Goal: Task Accomplishment & Management: Complete application form

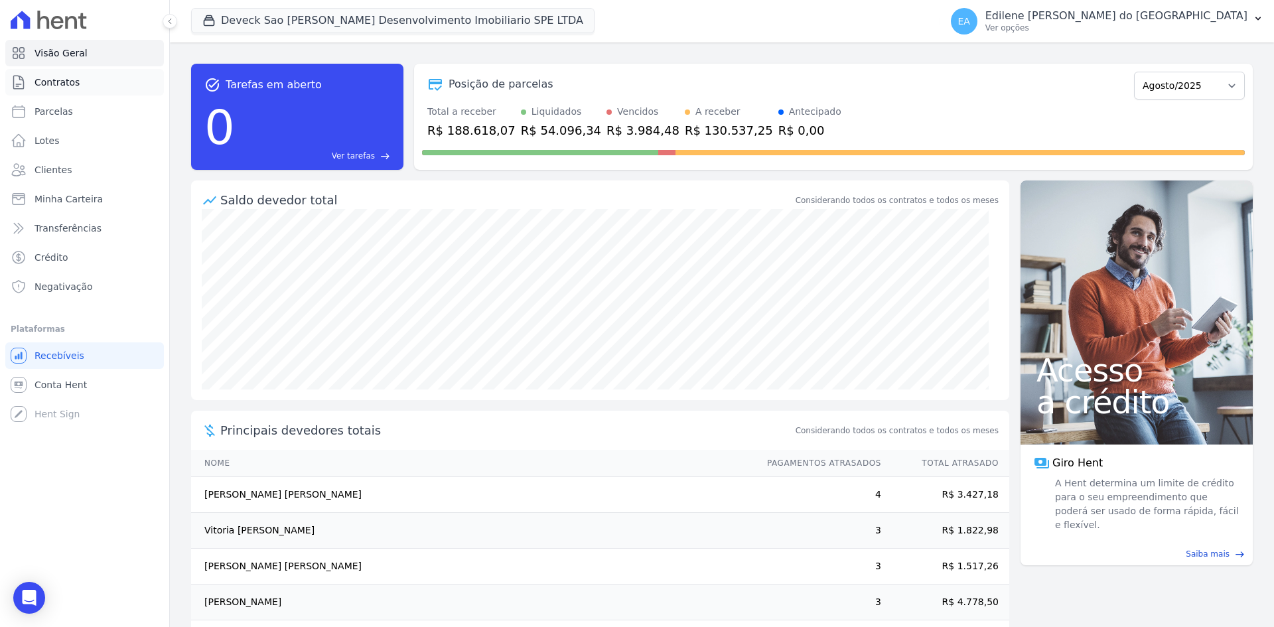
click at [68, 83] on span "Contratos" at bounding box center [57, 82] width 45 height 13
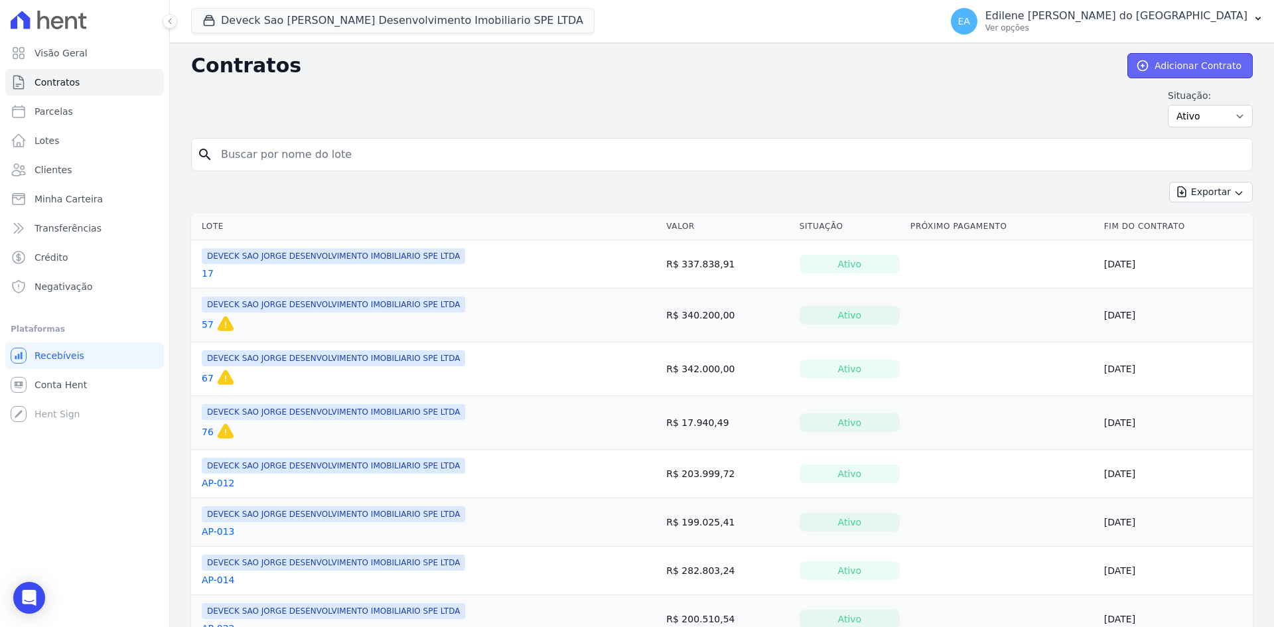
click at [1220, 64] on link "Adicionar Contrato" at bounding box center [1189, 65] width 125 height 25
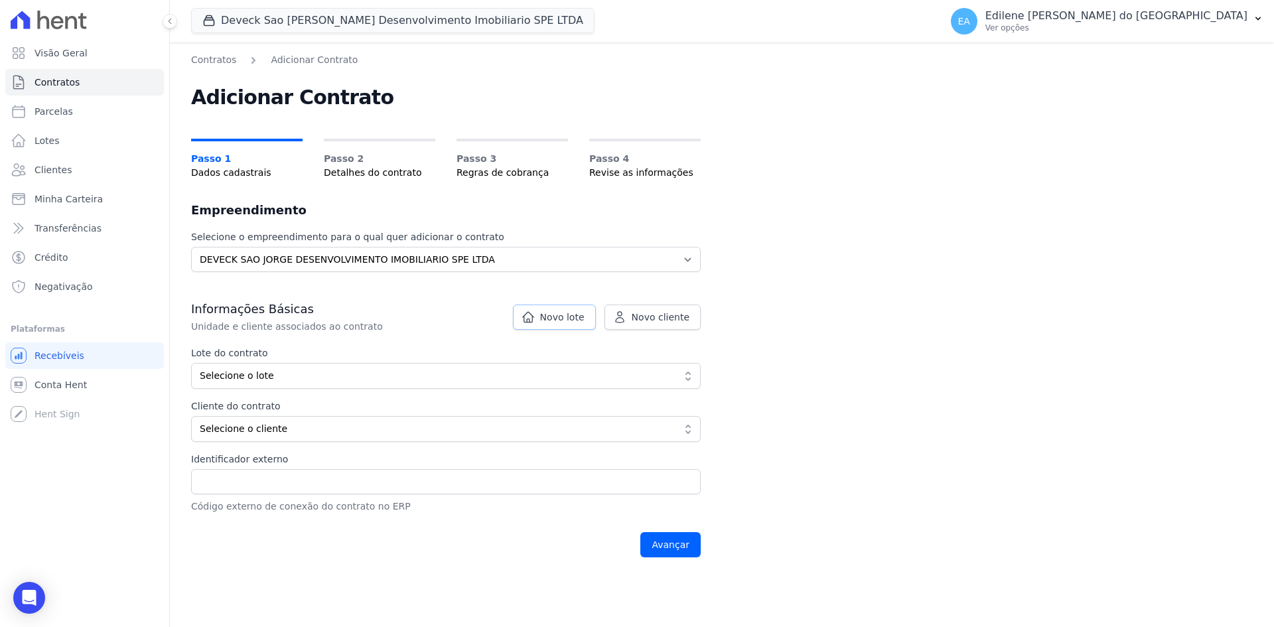
click at [571, 318] on span "Novo lote" at bounding box center [562, 317] width 44 height 13
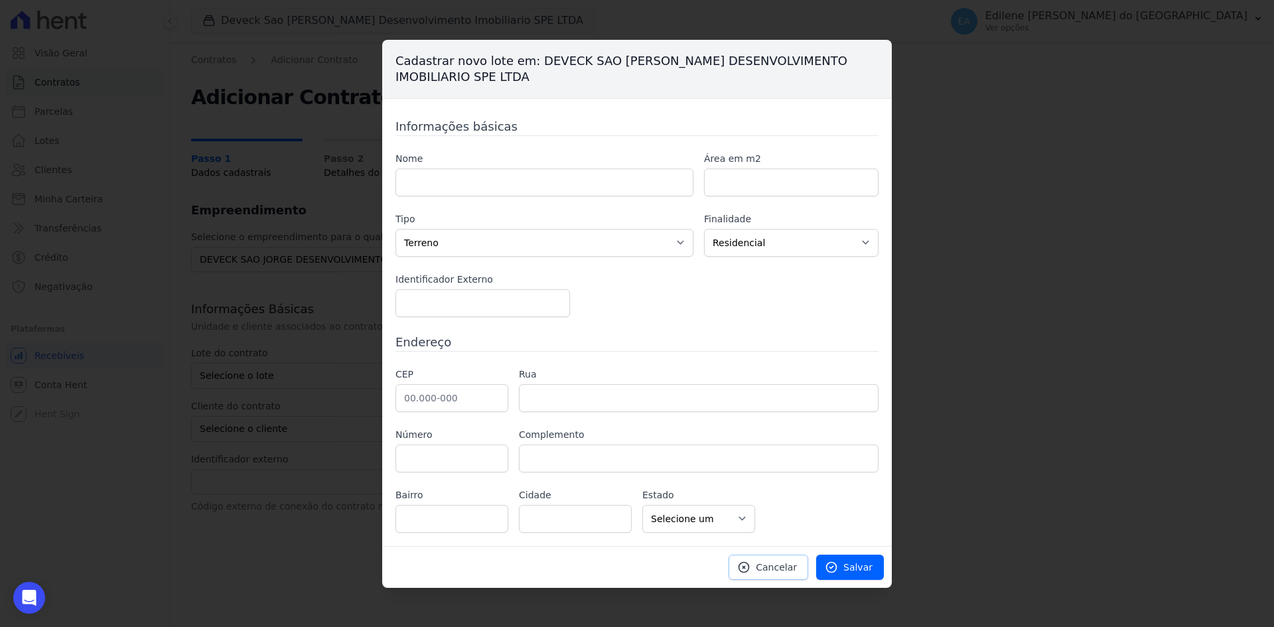
click at [790, 571] on span "Cancelar" at bounding box center [776, 567] width 41 height 13
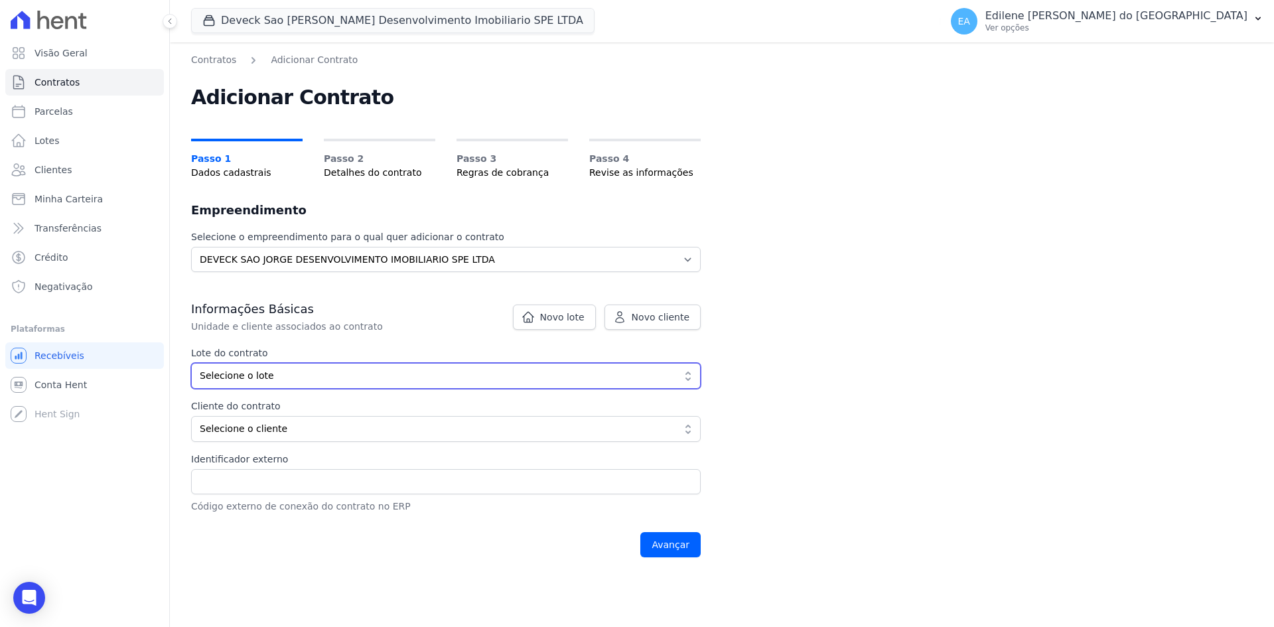
click at [683, 378] on button "Selecione o lote" at bounding box center [446, 376] width 510 height 26
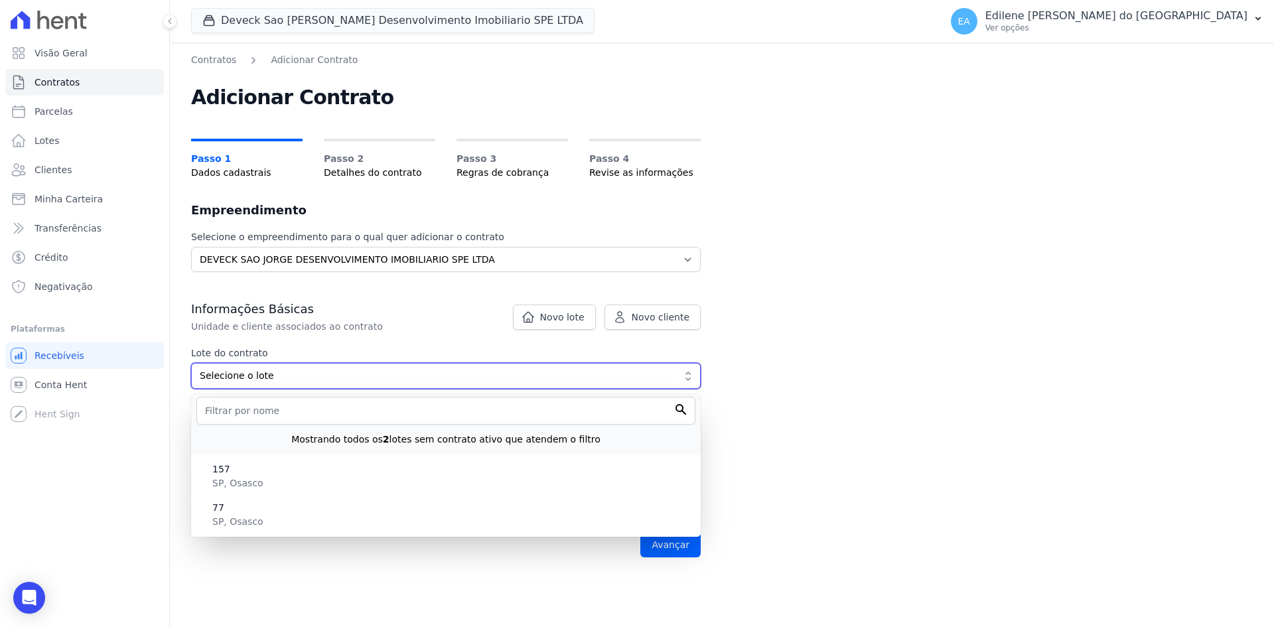
click at [683, 378] on button "Selecione o lote" at bounding box center [446, 376] width 510 height 26
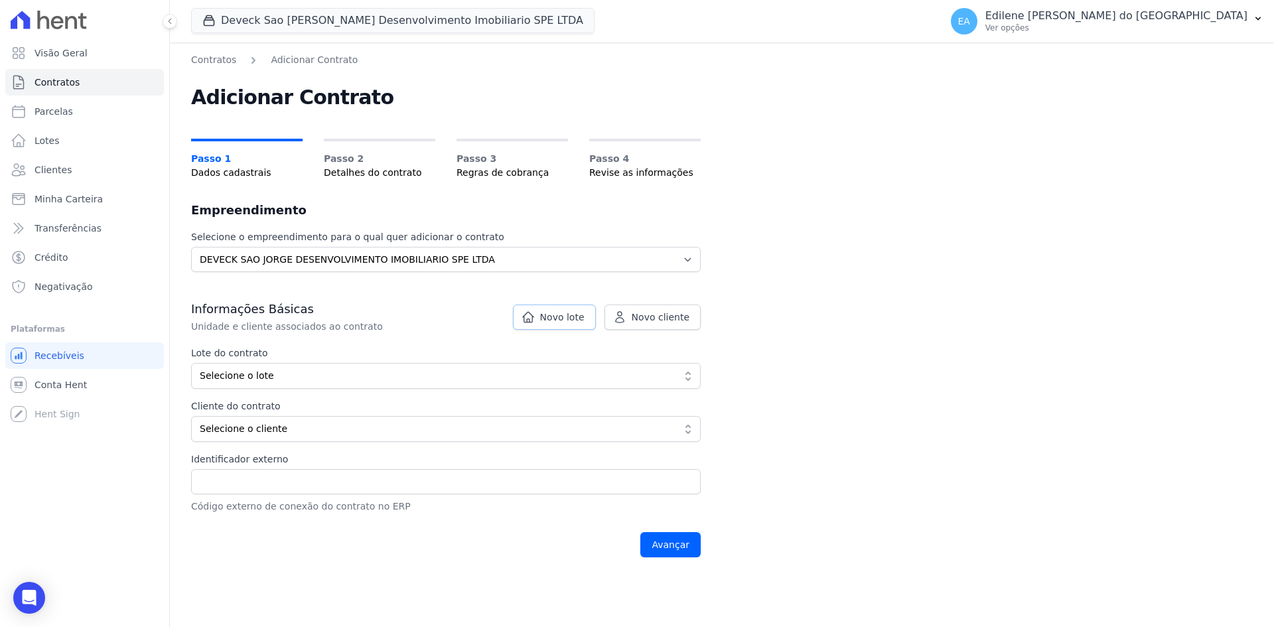
click at [581, 316] on span "Novo lote" at bounding box center [562, 317] width 44 height 13
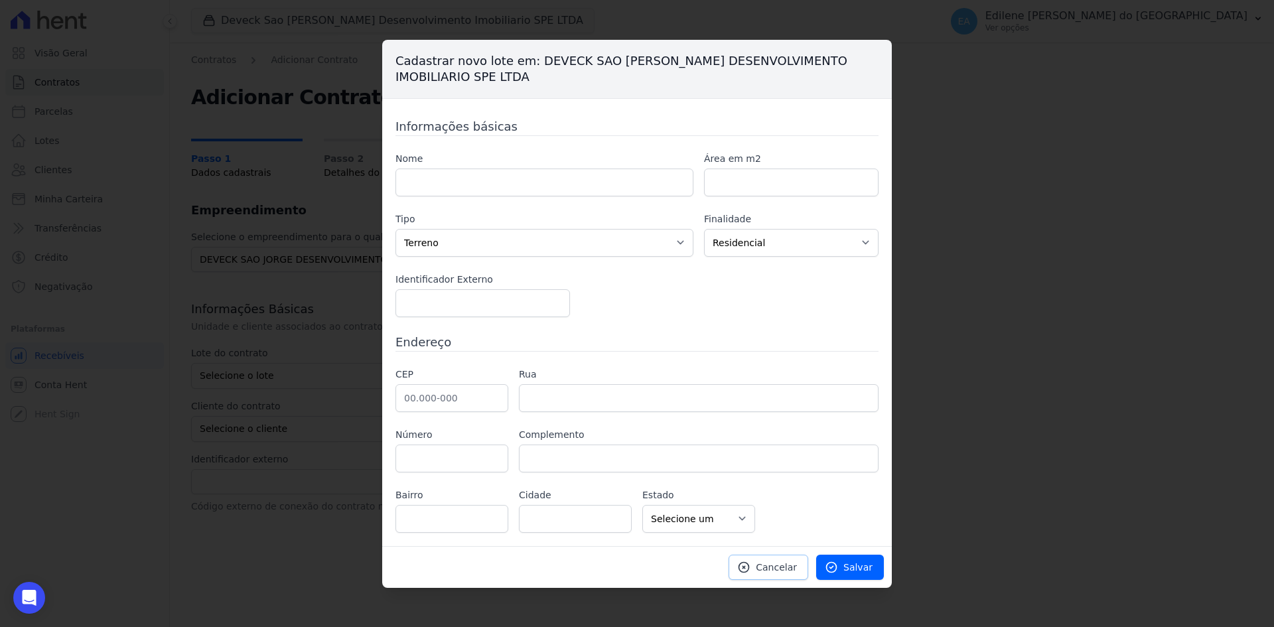
click at [797, 569] on span "Cancelar" at bounding box center [776, 567] width 41 height 13
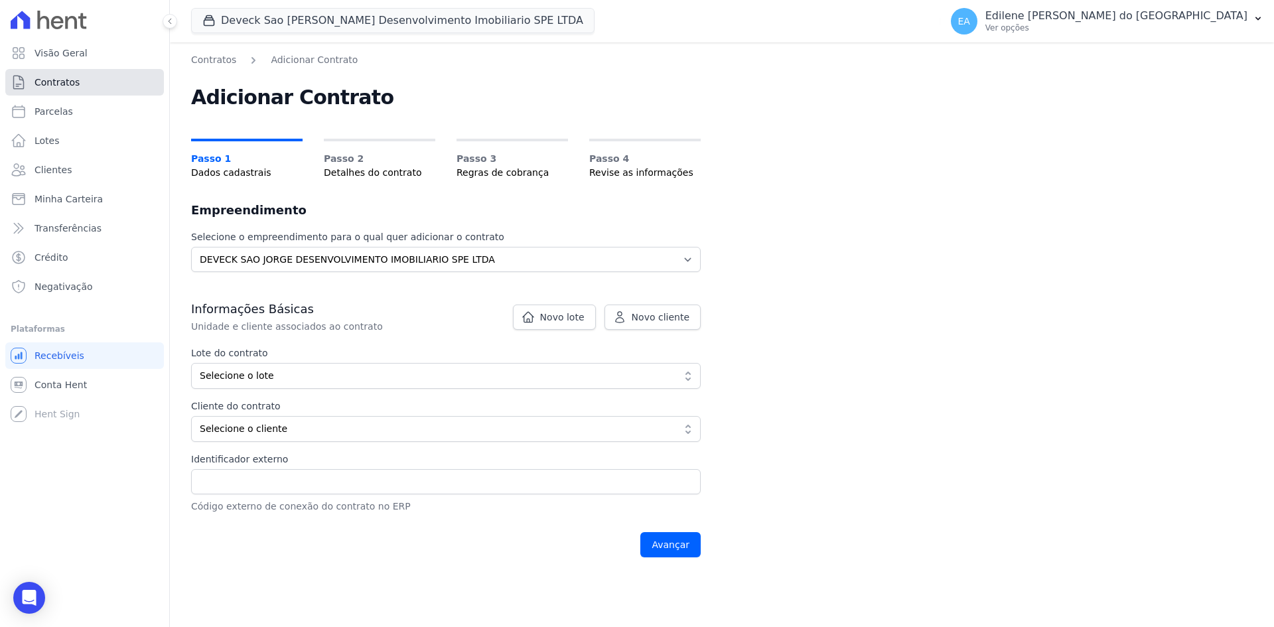
click at [58, 85] on span "Contratos" at bounding box center [57, 82] width 45 height 13
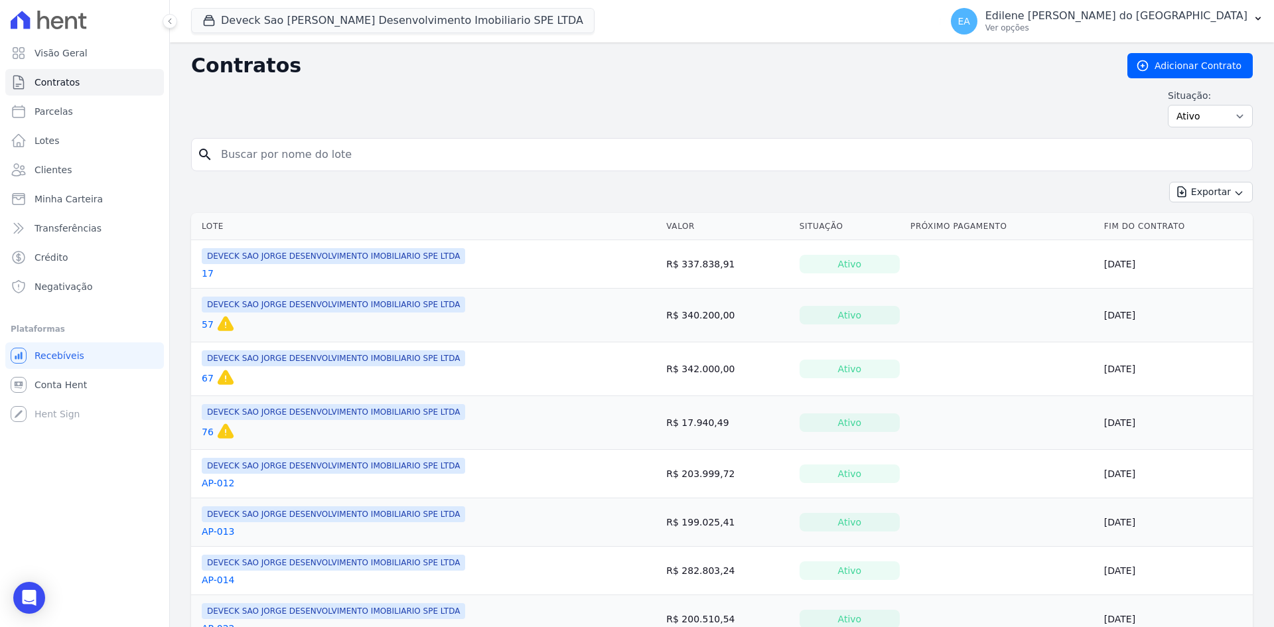
click at [206, 273] on link "17" at bounding box center [208, 273] width 12 height 13
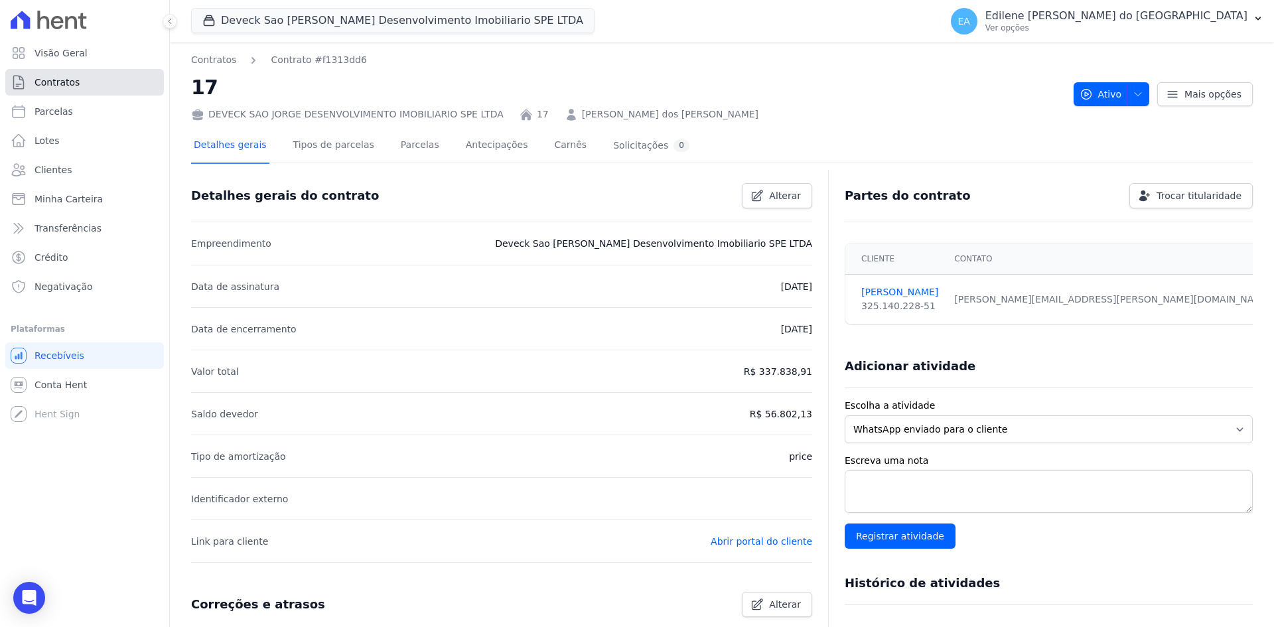
click at [64, 83] on span "Contratos" at bounding box center [57, 82] width 45 height 13
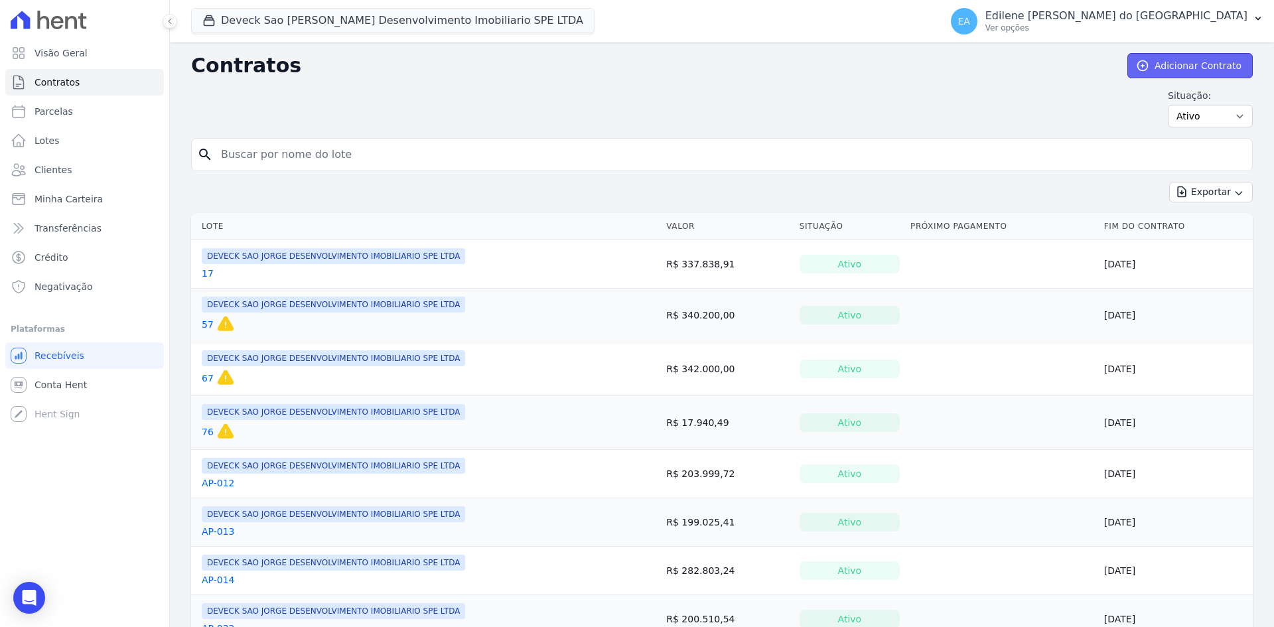
click at [1208, 66] on link "Adicionar Contrato" at bounding box center [1189, 65] width 125 height 25
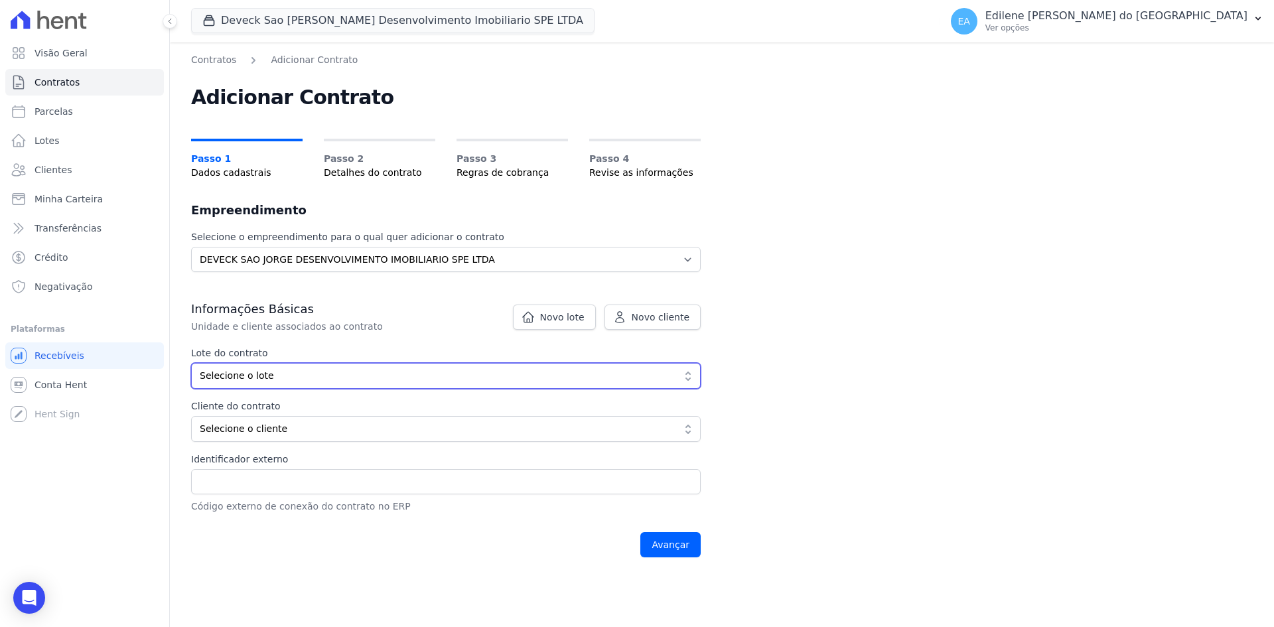
click at [689, 380] on button "Selecione o lote" at bounding box center [446, 376] width 510 height 26
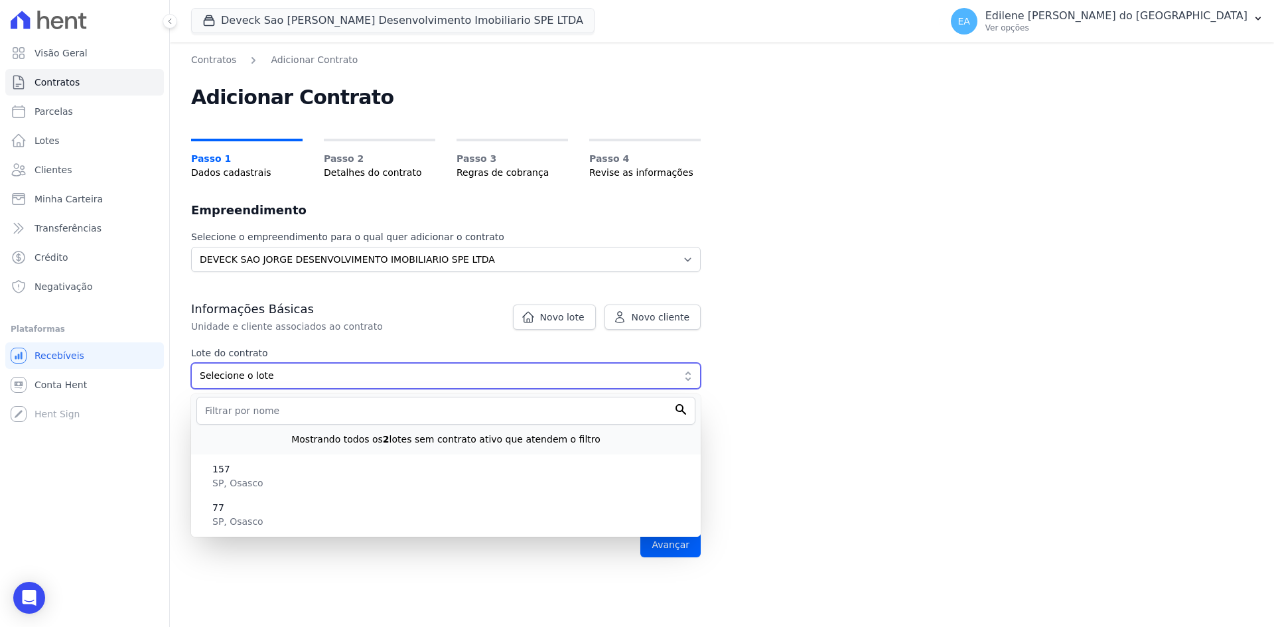
click at [429, 374] on span "Selecione o lote" at bounding box center [437, 376] width 474 height 14
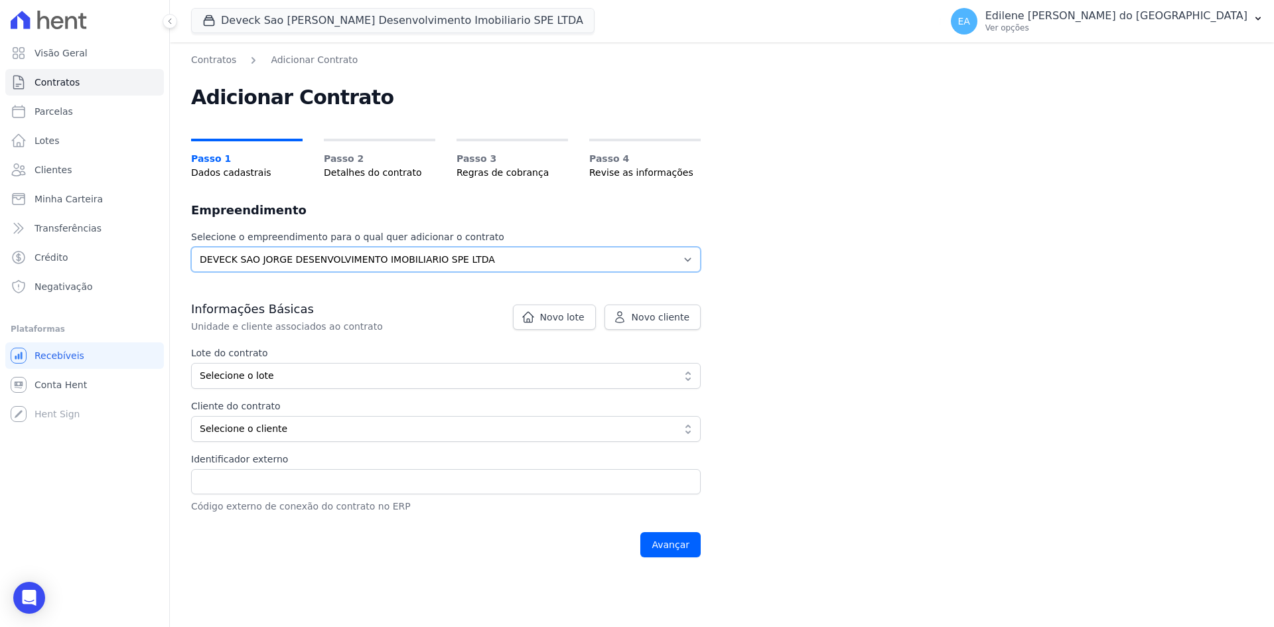
click at [687, 260] on select "Selecione o empreendimento DEVECK SAO JORGE DESENVOLVIMENTO IMOBILIARIO SPE LTDA" at bounding box center [446, 259] width 510 height 25
click at [191, 247] on select "Selecione o empreendimento DEVECK SAO JORGE DESENVOLVIMENTO IMOBILIARIO SPE LTDA" at bounding box center [446, 259] width 510 height 25
click at [567, 316] on span "Novo lote" at bounding box center [562, 317] width 44 height 13
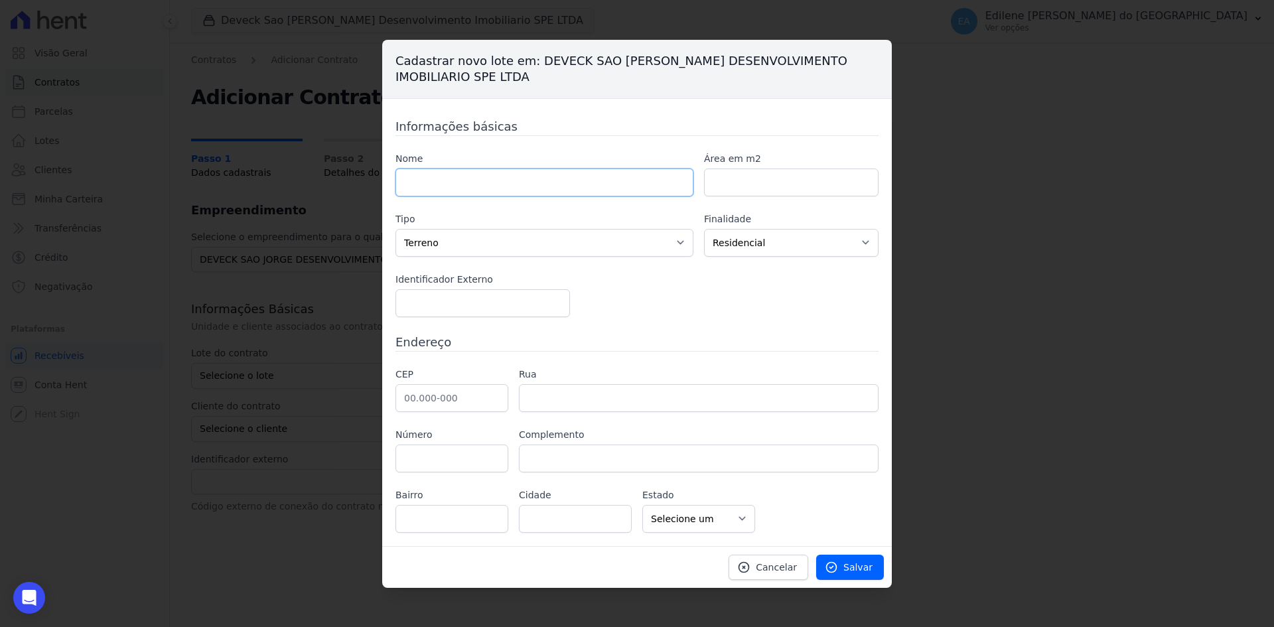
click at [521, 184] on input "text" at bounding box center [544, 183] width 298 height 28
type input "167"
click at [711, 303] on div "Nome 167 Área em m2 Tipo Casa Apartamento Escritório Flat Loja Espaço Comercial…" at bounding box center [636, 234] width 483 height 165
click at [478, 391] on input "text" at bounding box center [451, 398] width 113 height 28
type input "06.023-080"
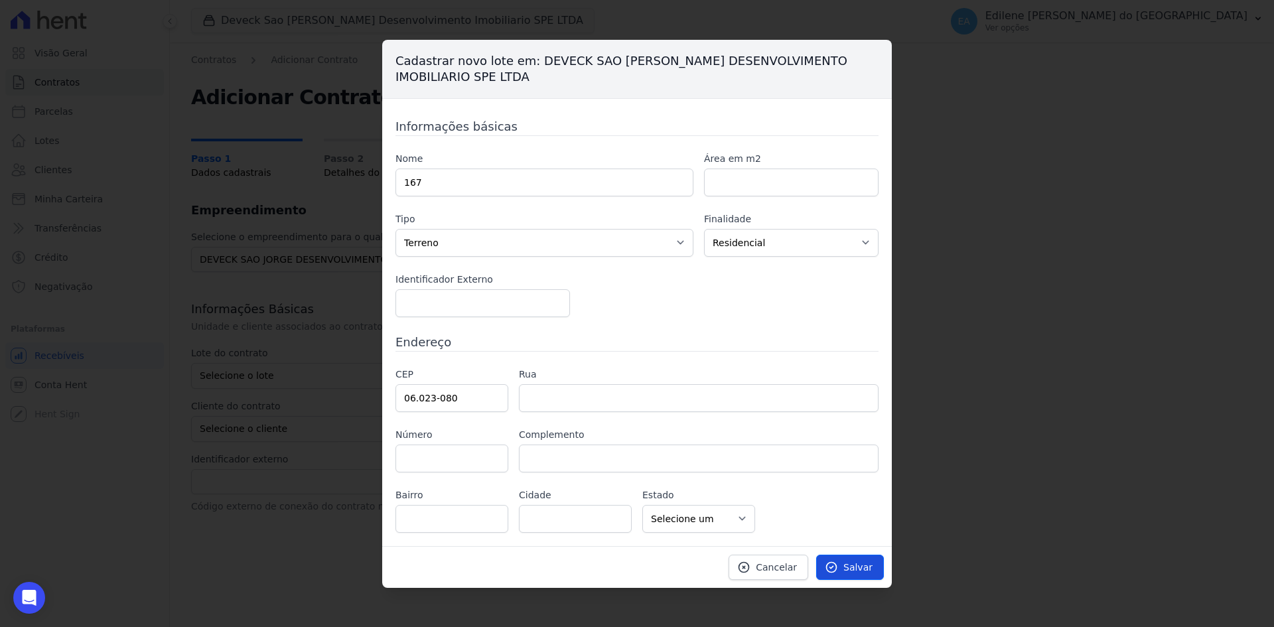
type input "Rua Ana Pereira Melo"
type input "Vila Campesina"
type input "Osasco"
select select "SP"
drag, startPoint x: 846, startPoint y: 565, endPoint x: 853, endPoint y: 568, distance: 7.1
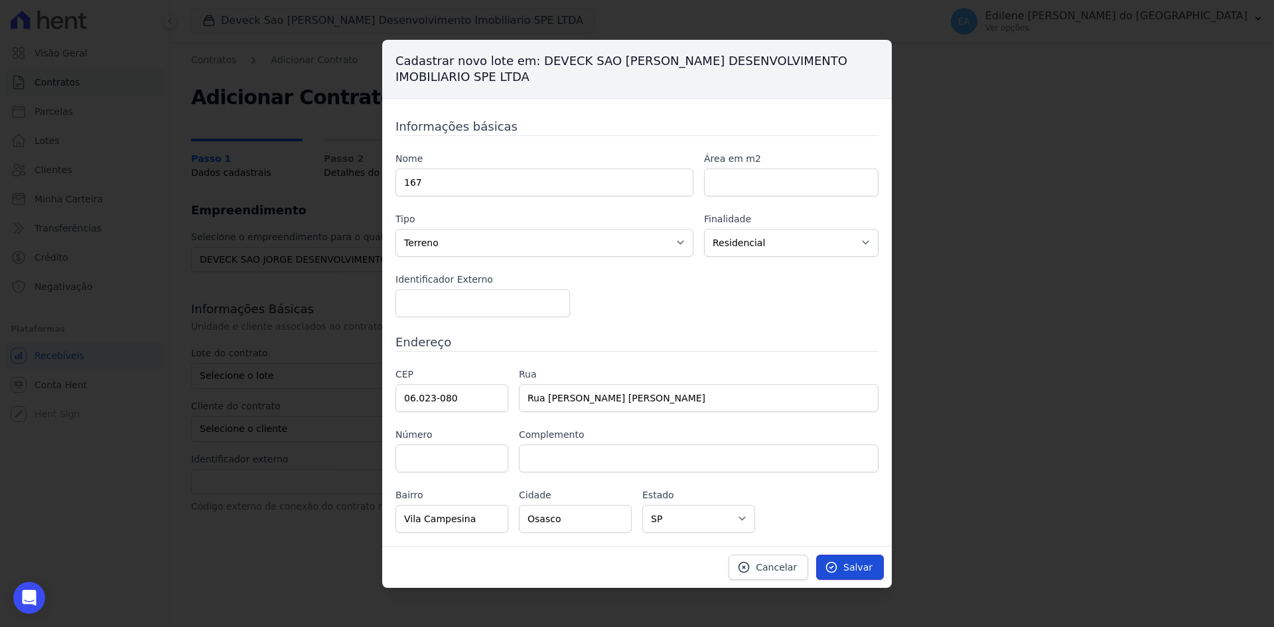
click at [847, 567] on link "Salvar" at bounding box center [850, 567] width 68 height 25
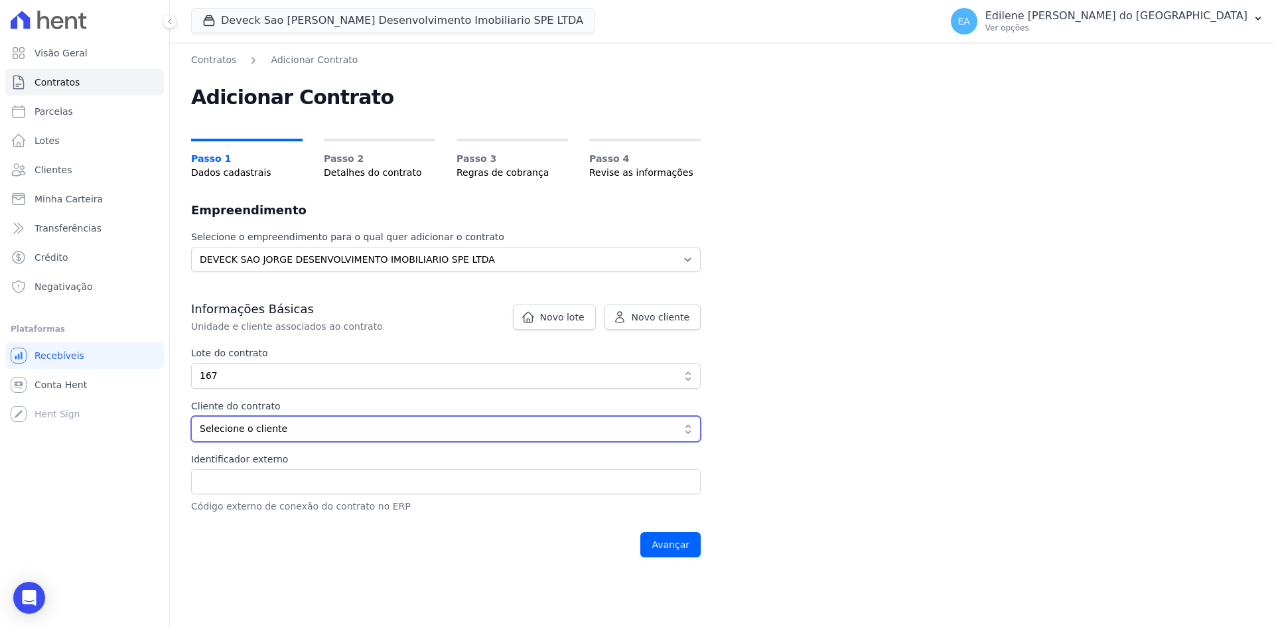
click at [688, 427] on button "Selecione o cliente" at bounding box center [446, 429] width 510 height 26
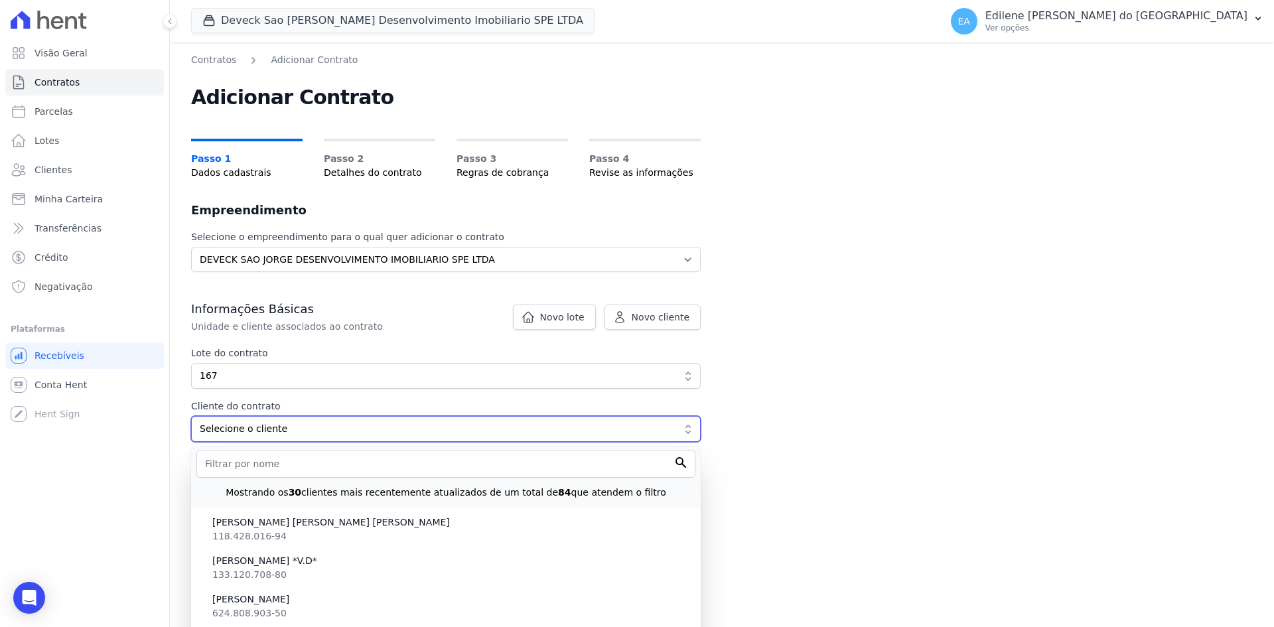
click at [688, 427] on button "Selecione o cliente" at bounding box center [446, 429] width 510 height 26
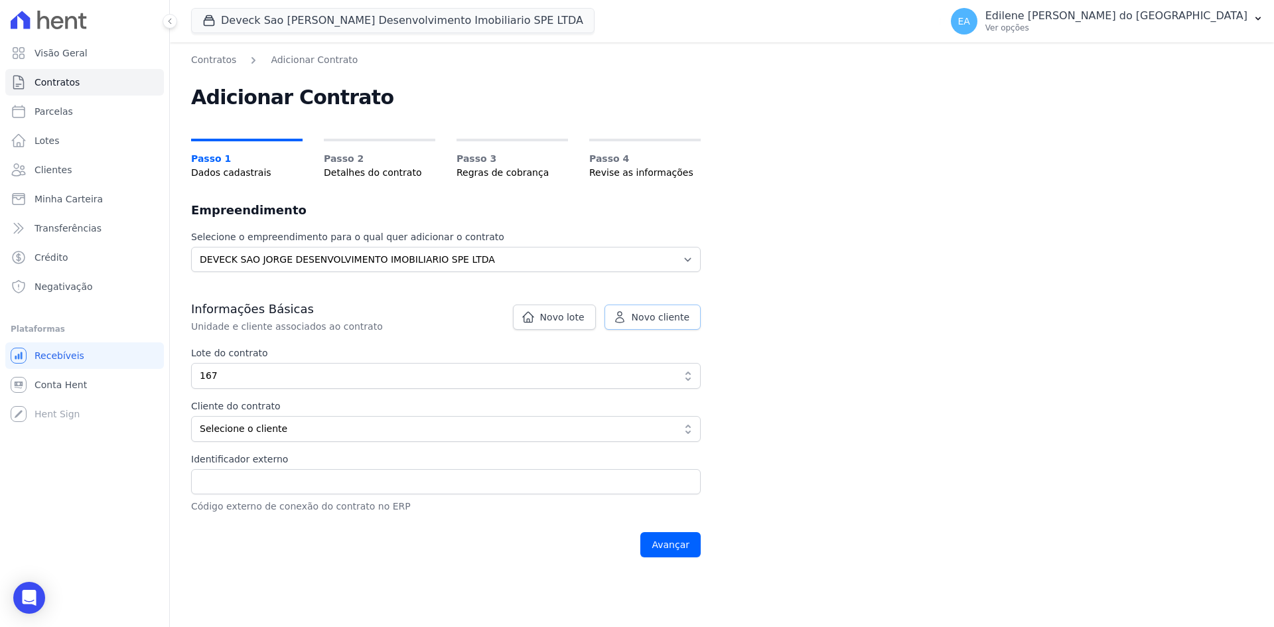
click at [658, 314] on span "Novo cliente" at bounding box center [661, 317] width 58 height 13
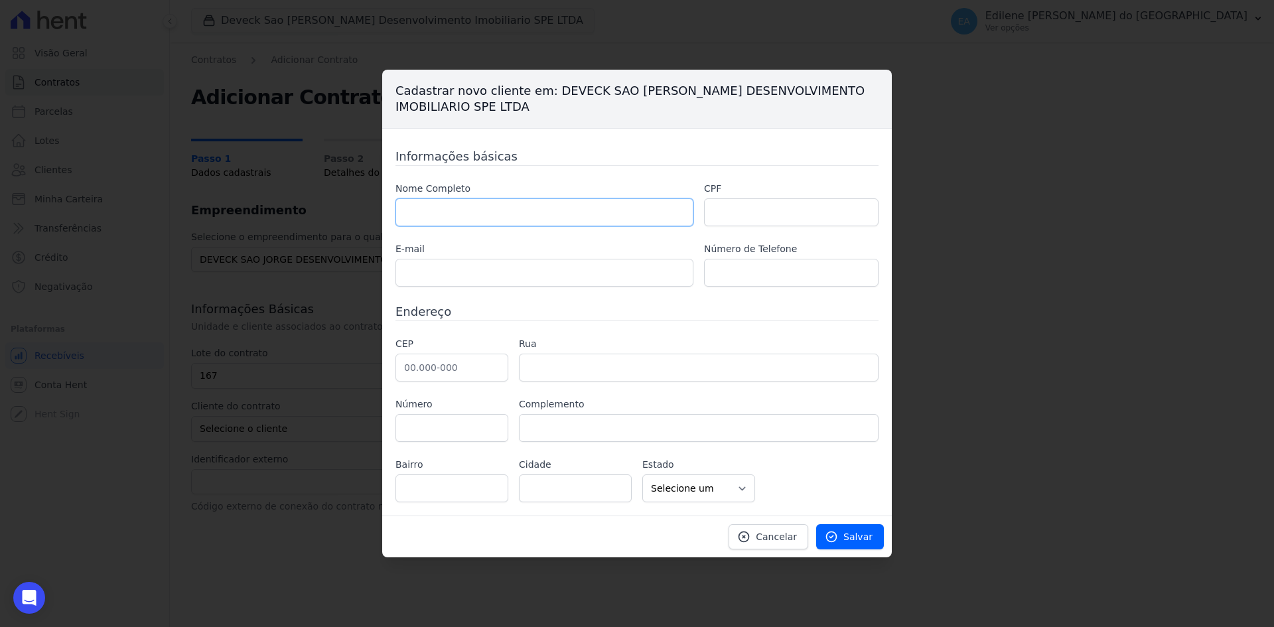
click at [469, 215] on input "text" at bounding box center [544, 212] width 298 height 28
type input "[PERSON_NAME]"
click at [807, 213] on input "text" at bounding box center [791, 212] width 175 height 28
type input "315.565.268-30"
click at [549, 273] on input "text" at bounding box center [544, 273] width 298 height 28
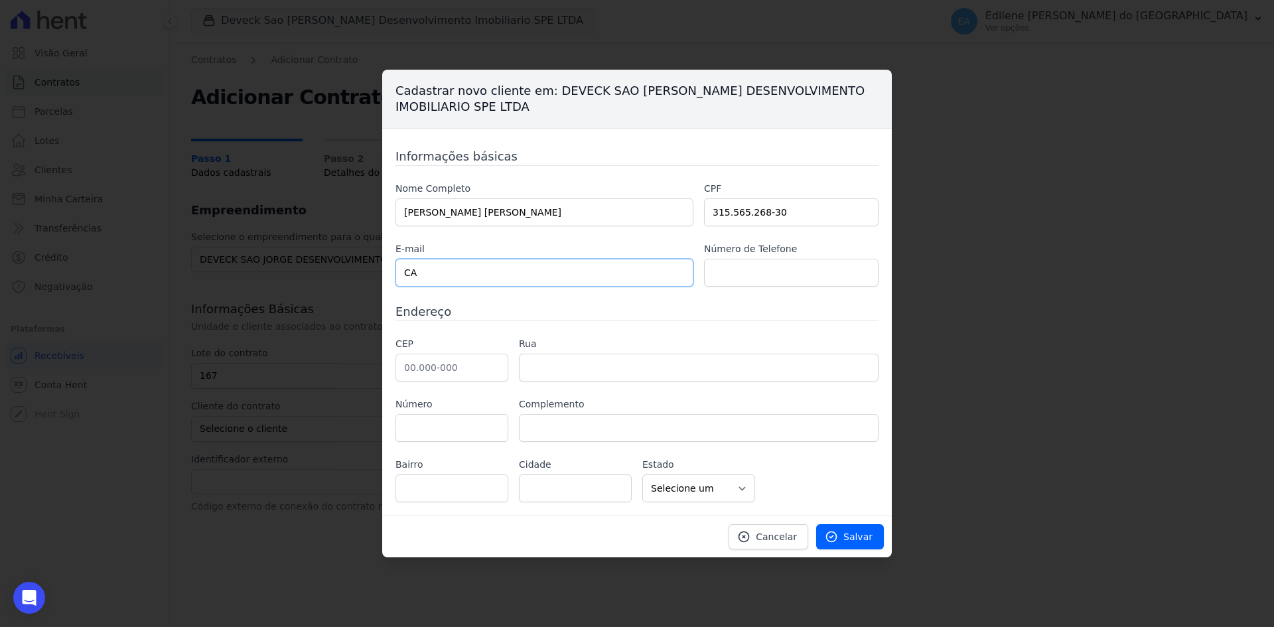
type input "C"
type input "[PERSON_NAME][EMAIL_ADDRESS][DOMAIN_NAME]"
click at [788, 274] on input "text" at bounding box center [791, 273] width 175 height 28
type input "11 9.8351-7962"
click at [472, 368] on input "text" at bounding box center [451, 368] width 113 height 28
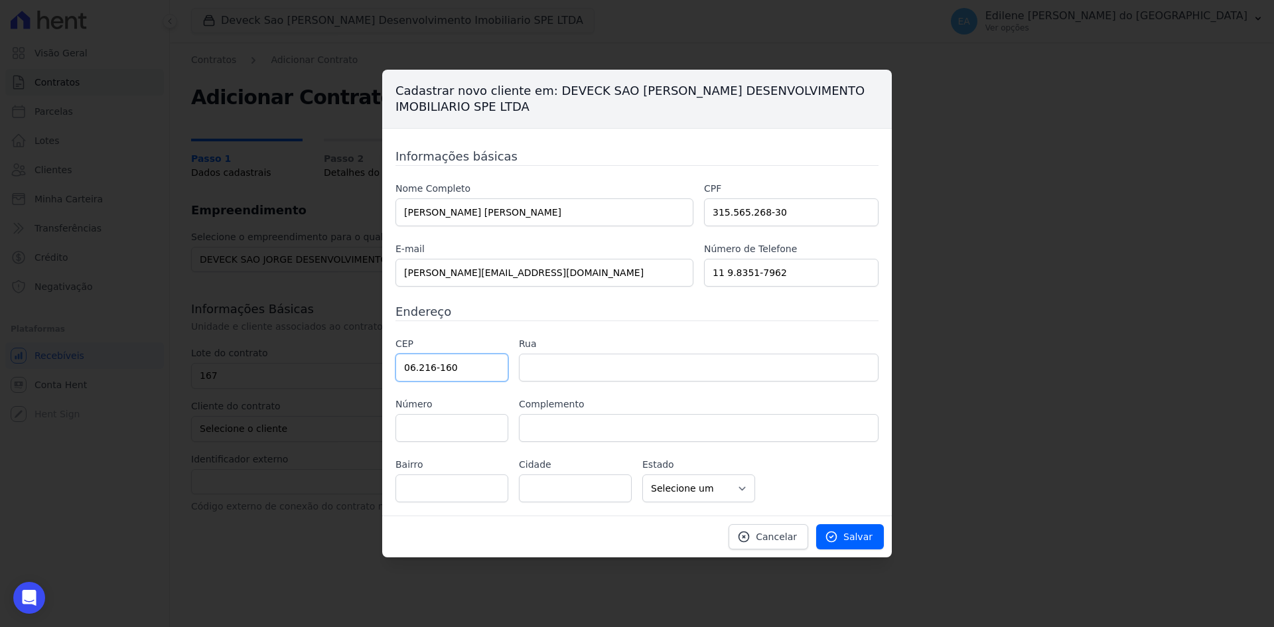
type input "06.216-160"
type input "Rua Jubair Celestino"
type input "Presidente Altino"
type input "Osasco"
select select "SP"
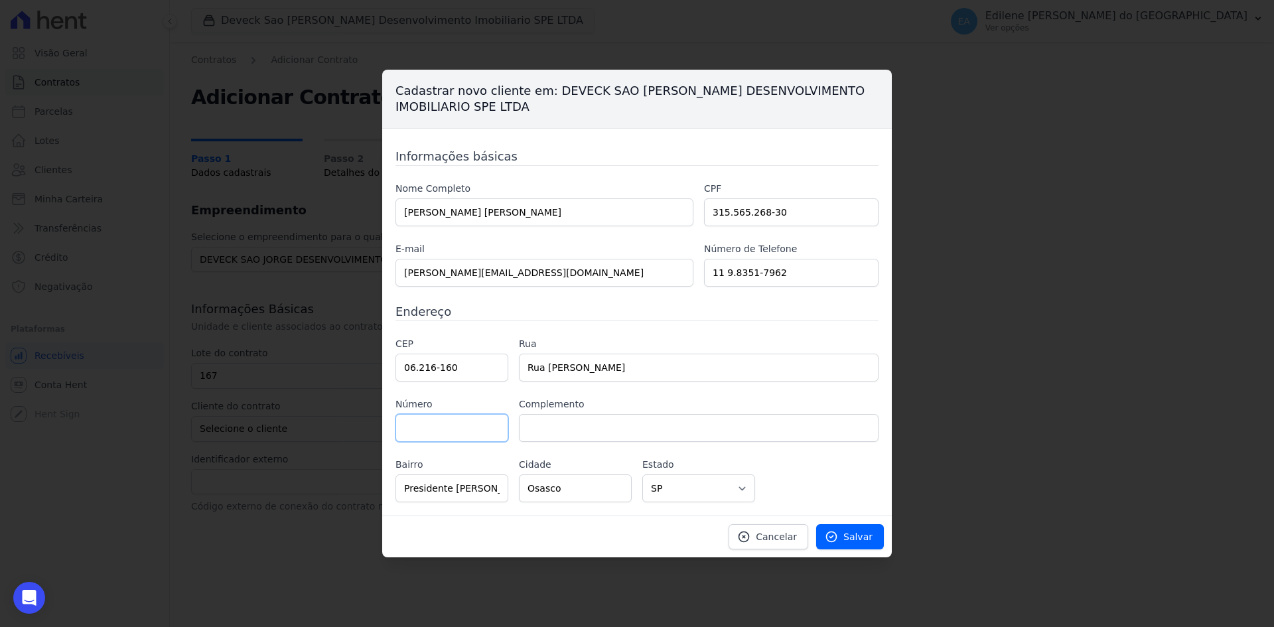
click at [443, 427] on input "text" at bounding box center [451, 428] width 113 height 28
type input "195"
click at [610, 435] on input "text" at bounding box center [699, 428] width 360 height 28
type input "BL 06 - AP.97"
click at [865, 533] on span "Salvar" at bounding box center [857, 536] width 29 height 13
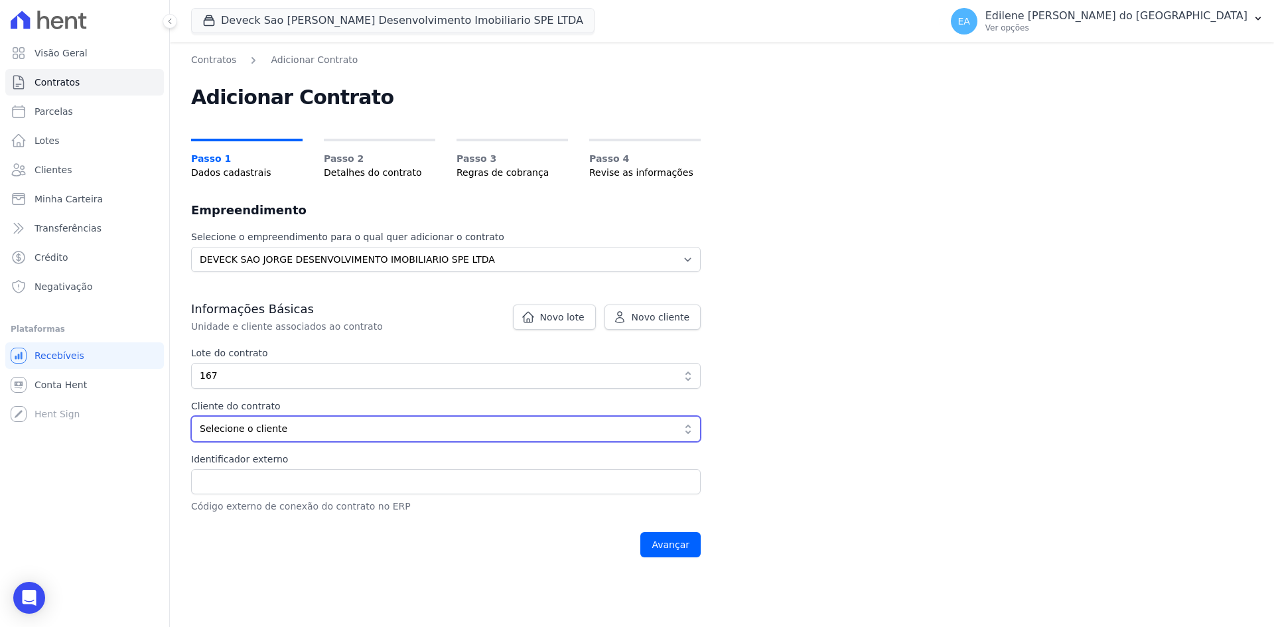
click at [687, 427] on button "Selecione o cliente" at bounding box center [446, 429] width 510 height 26
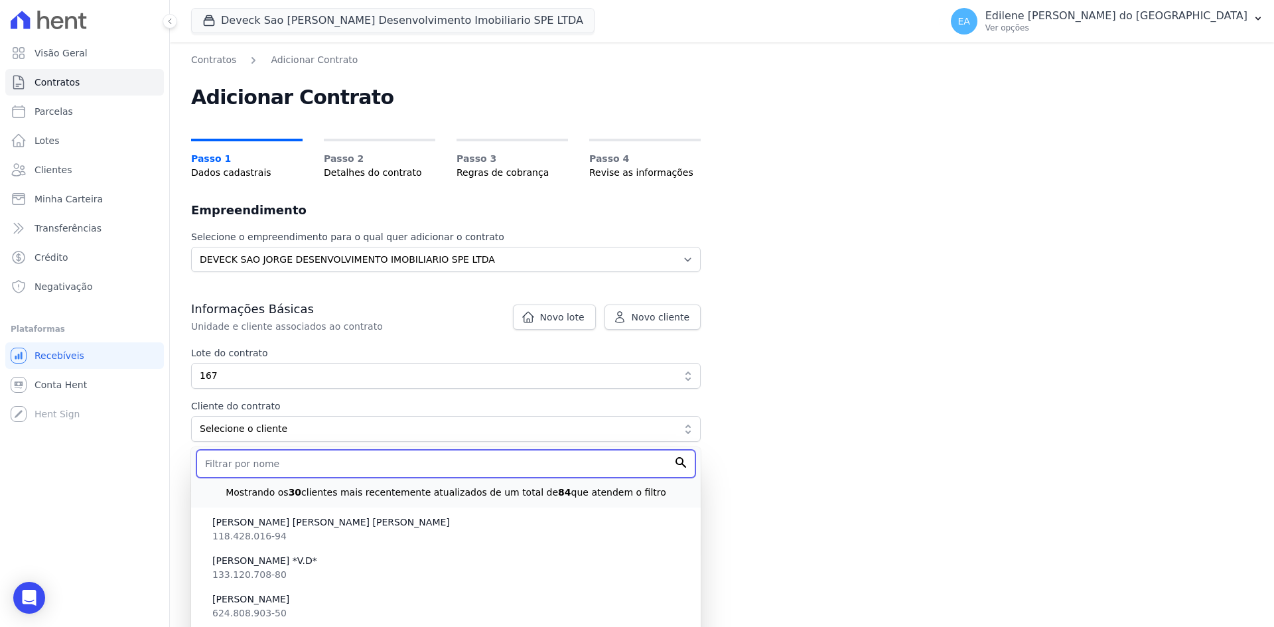
click at [338, 460] on input "text" at bounding box center [445, 464] width 499 height 28
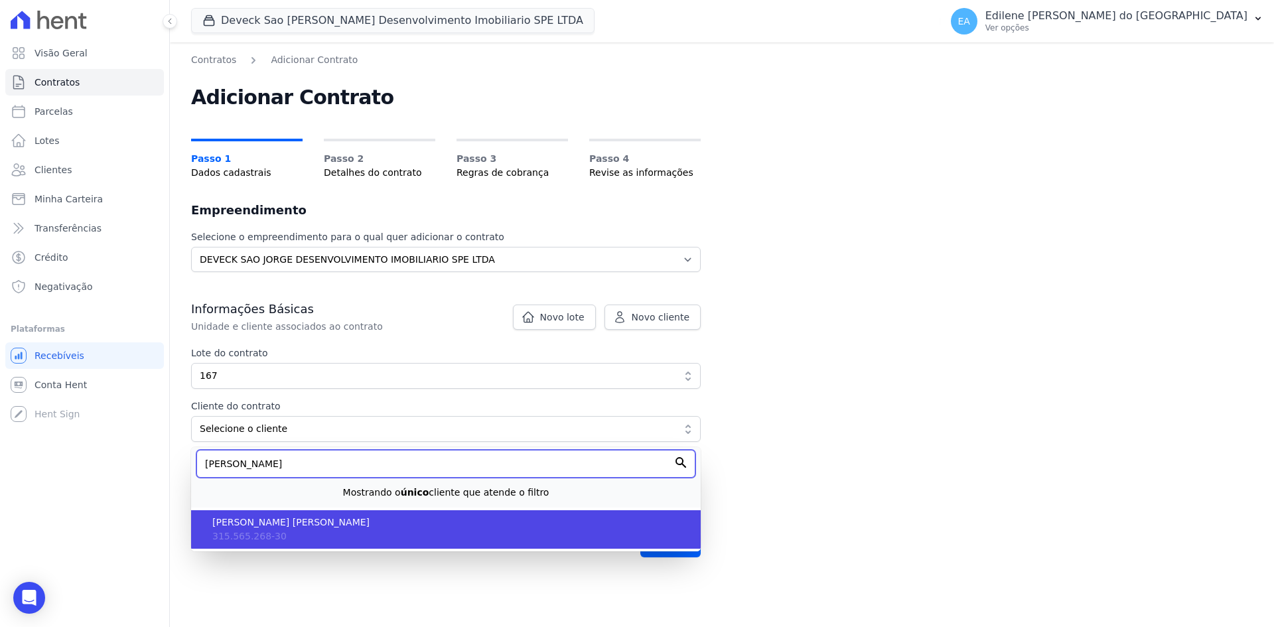
type input "carlos"
click at [333, 526] on span "[PERSON_NAME]" at bounding box center [451, 523] width 478 height 14
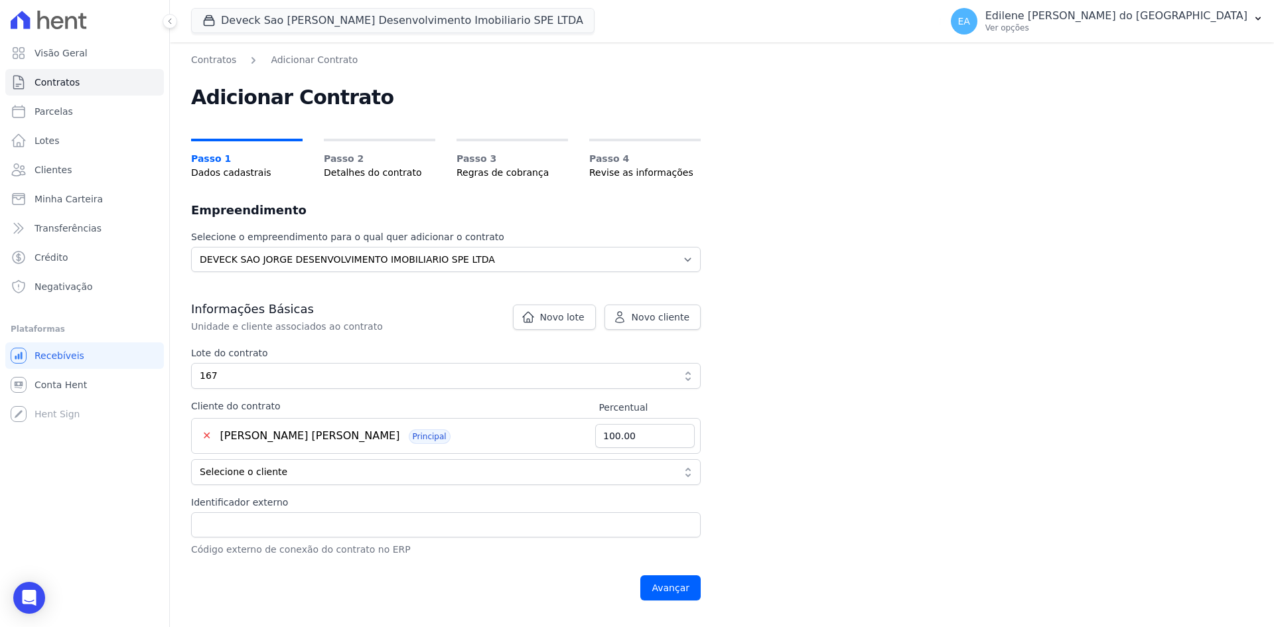
click at [399, 511] on div "Identificador externo Código externo de conexão do contrato no ERP" at bounding box center [446, 526] width 510 height 61
click at [676, 589] on input "Avançar" at bounding box center [670, 587] width 60 height 25
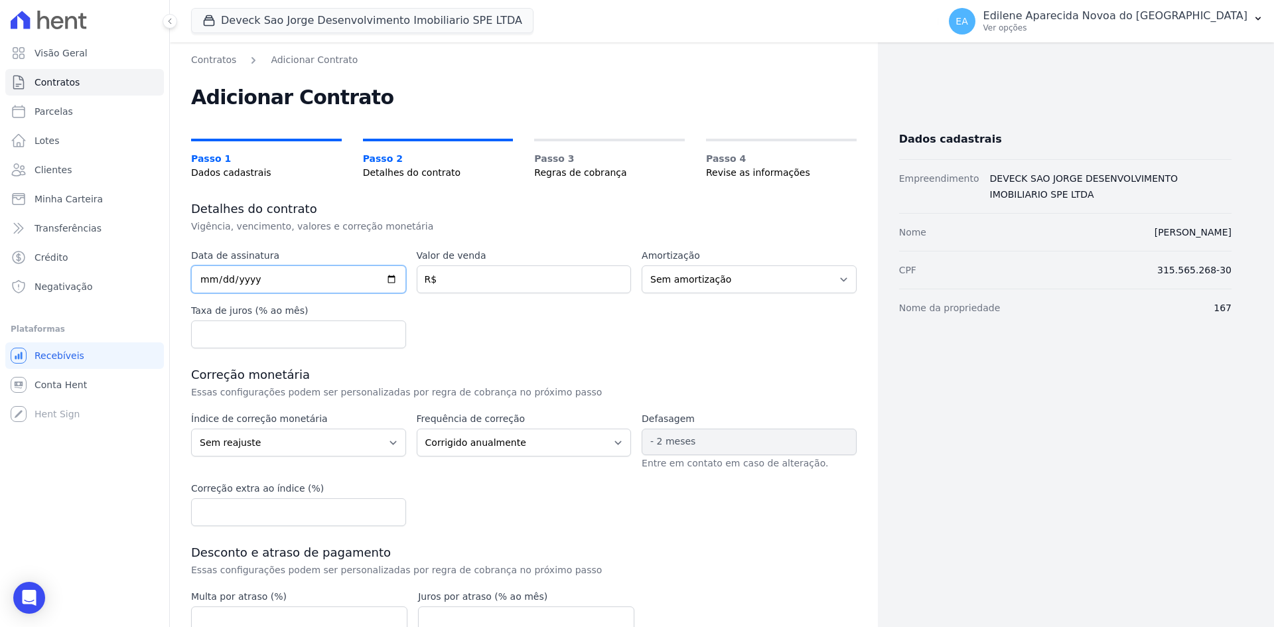
click at [304, 280] on input "date" at bounding box center [298, 279] width 215 height 28
type input "2025-05-22"
click at [453, 281] on input "number" at bounding box center [524, 279] width 215 height 28
drag, startPoint x: 502, startPoint y: 283, endPoint x: 433, endPoint y: 281, distance: 68.4
click at [433, 281] on input "54917.39" at bounding box center [524, 279] width 215 height 28
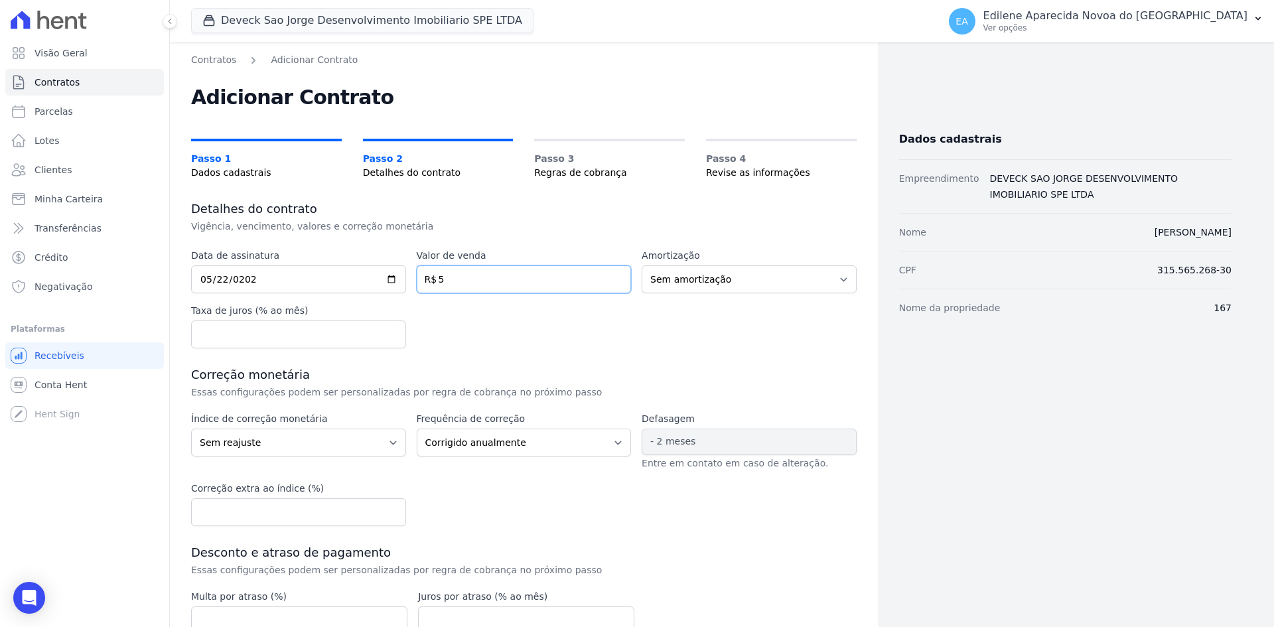
type input "54"
type input "54.91739"
click at [480, 363] on div "Data de assinatura 2025-05-22 Valor de venda 54.91739 R$ Amortização Sem amorti…" at bounding box center [524, 494] width 666 height 490
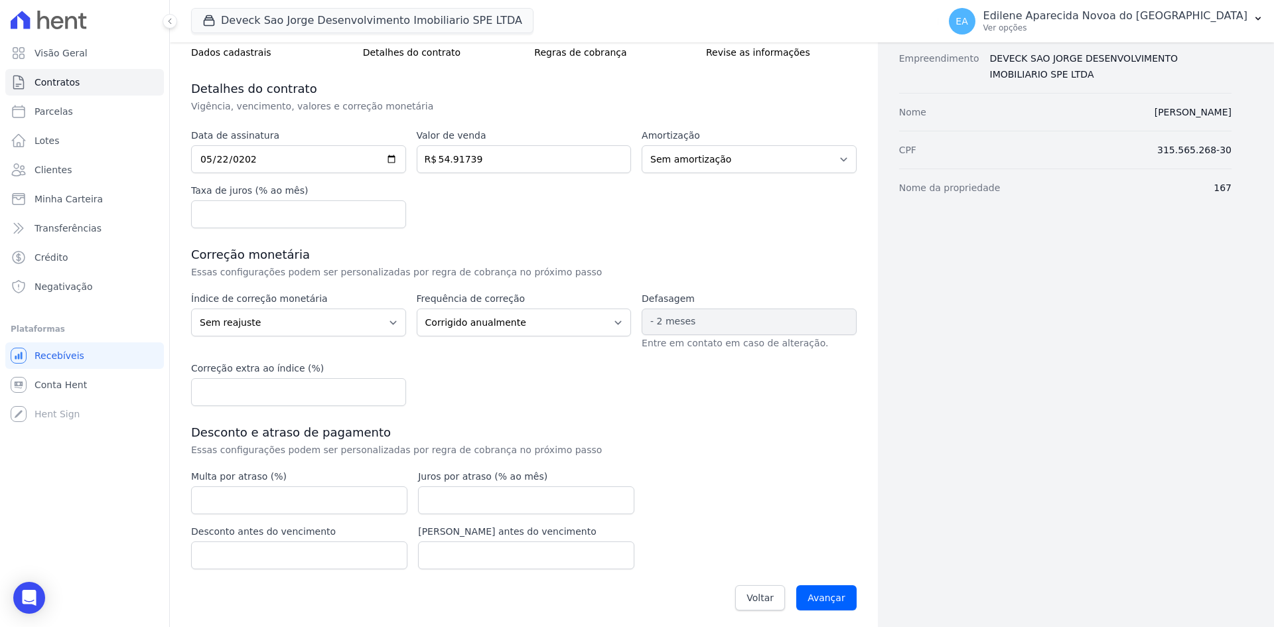
scroll to position [125, 0]
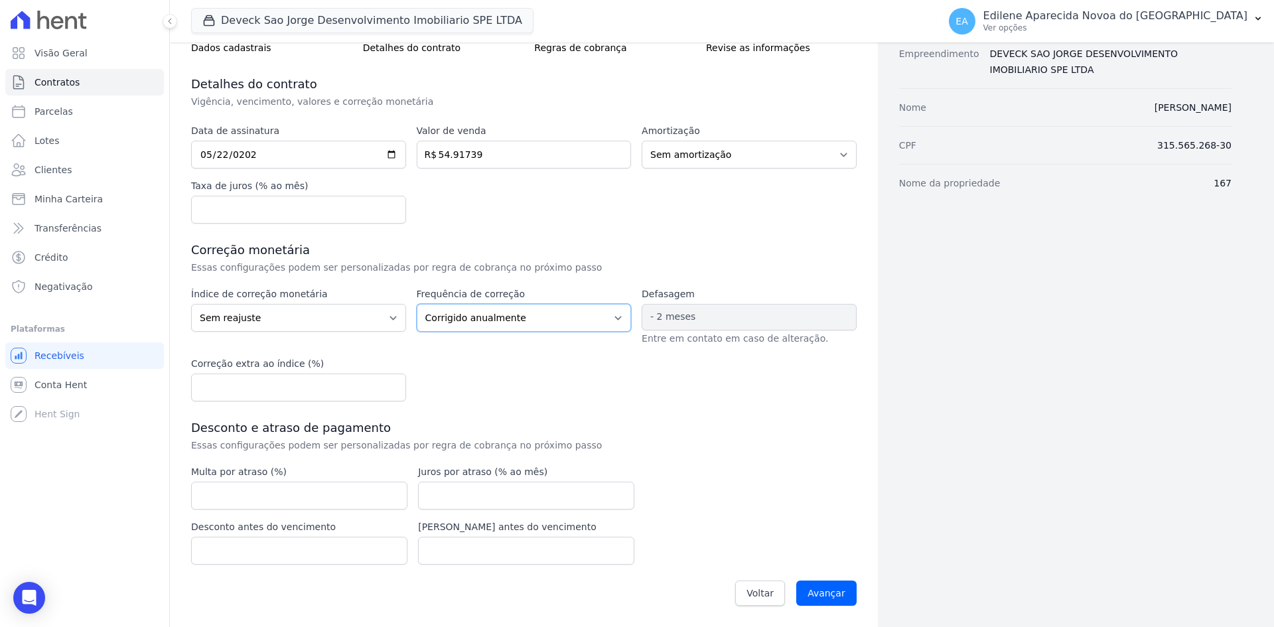
click at [612, 318] on select "Corrigido semestralmente Corrigido mensalmente Corrigido anualmente" at bounding box center [524, 318] width 215 height 28
select select "monthly"
click at [417, 304] on select "Corrigido semestralmente Corrigido mensalmente Corrigido anualmente" at bounding box center [524, 318] width 215 height 28
click at [384, 313] on select "Sem reajuste Média dos últimos 12 meses acumulado de INCCM Média dos últimos 12…" at bounding box center [298, 318] width 215 height 28
click at [191, 304] on select "Sem reajuste Média dos últimos 12 meses acumulado de INCCM Média dos últimos 12…" at bounding box center [298, 318] width 215 height 28
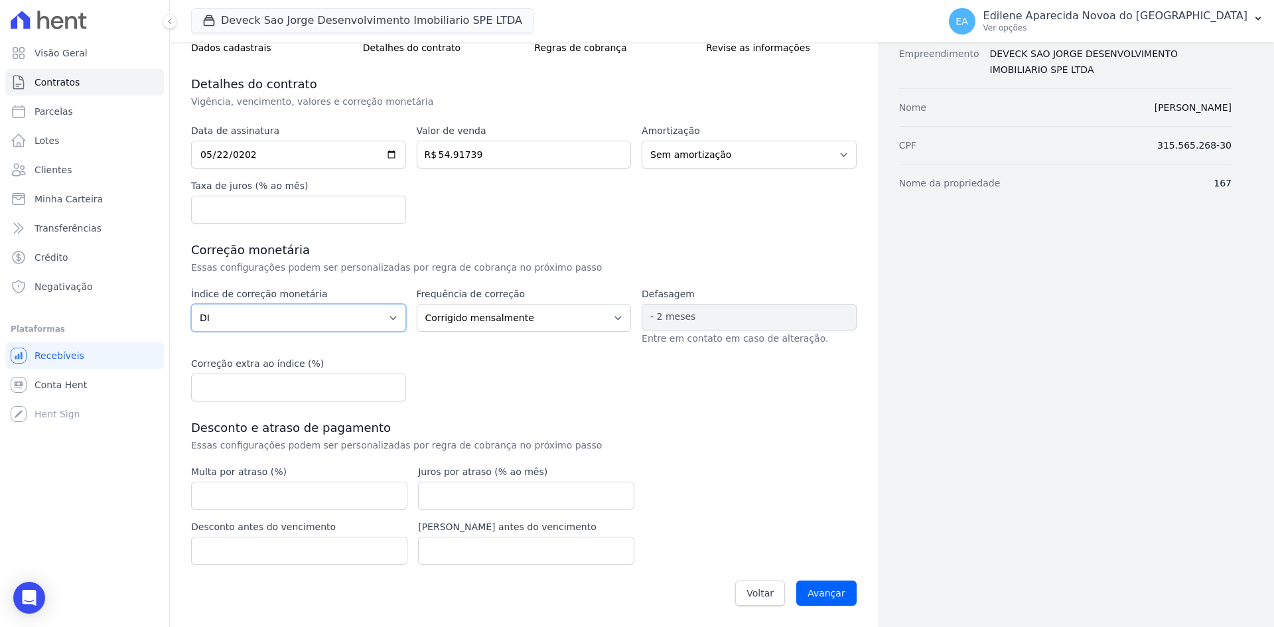
click at [382, 317] on select "Sem reajuste Média dos últimos 12 meses acumulado de INCCM Média dos últimos 12…" at bounding box center [298, 318] width 215 height 28
select select "inccdi"
click at [191, 304] on select "Sem reajuste Média dos últimos 12 meses acumulado de INCCM Média dos últimos 12…" at bounding box center [298, 318] width 215 height 28
click at [833, 588] on input "Avançar" at bounding box center [826, 593] width 60 height 25
drag, startPoint x: 507, startPoint y: 152, endPoint x: 421, endPoint y: 152, distance: 85.6
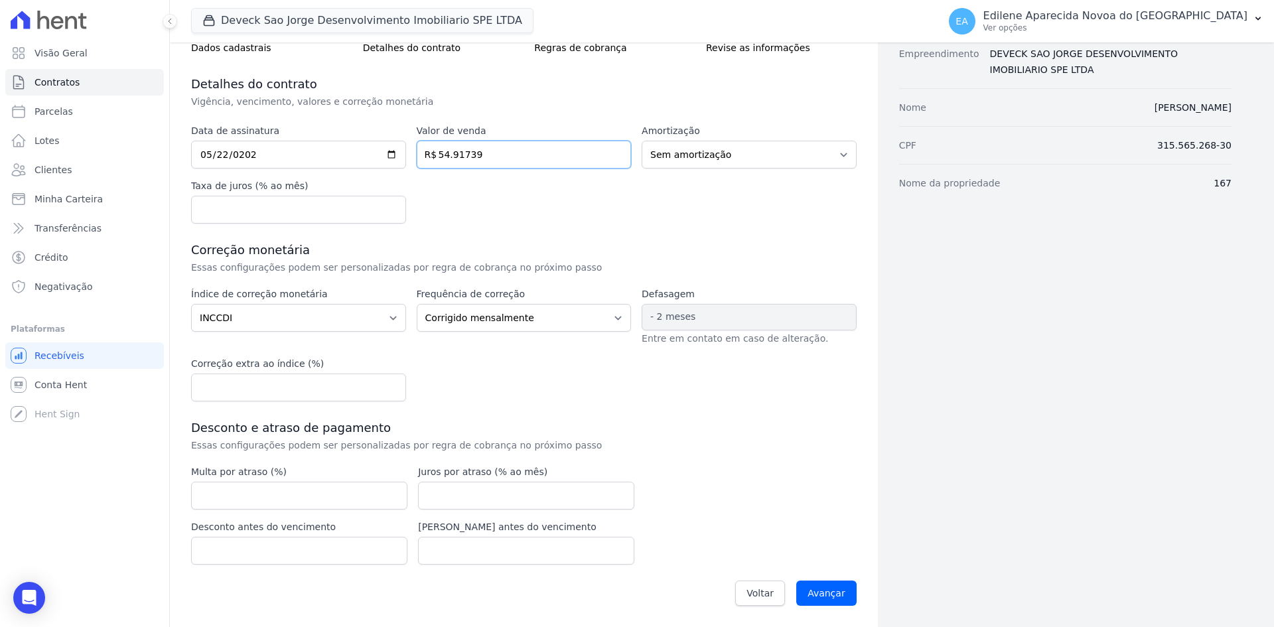
click at [421, 152] on input "54.91739" at bounding box center [524, 155] width 215 height 28
type input "54"
type input "54.9"
type input "54917.39"
click at [817, 587] on input "Avançar" at bounding box center [826, 593] width 60 height 25
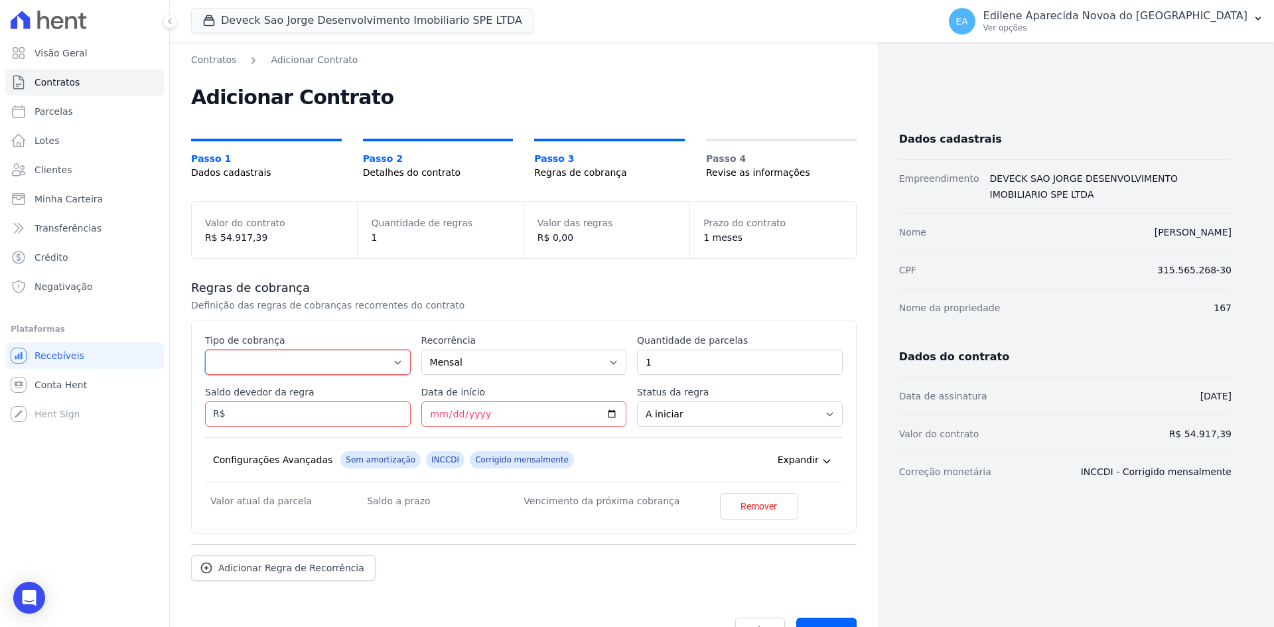
click at [387, 362] on select "Parcela Normal Entrada Sinal Intercalada Chaves Pré-chaves Pós-chaves Impostos …" at bounding box center [308, 362] width 206 height 25
select select "down_payment"
click at [205, 350] on select "Parcela Normal Entrada Sinal Intercalada Chaves Pré-chaves Pós-chaves Impostos …" at bounding box center [308, 362] width 206 height 25
click at [541, 414] on input "Data de início" at bounding box center [524, 413] width 206 height 25
type input "2025-08-20"
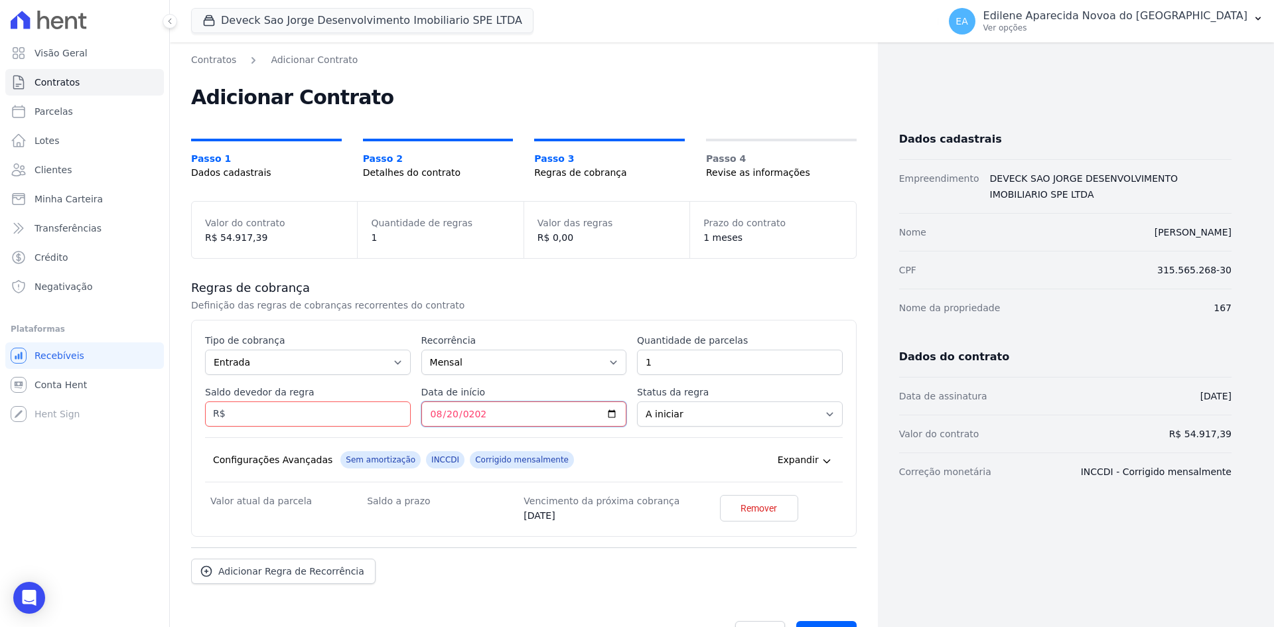
scroll to position [40, 0]
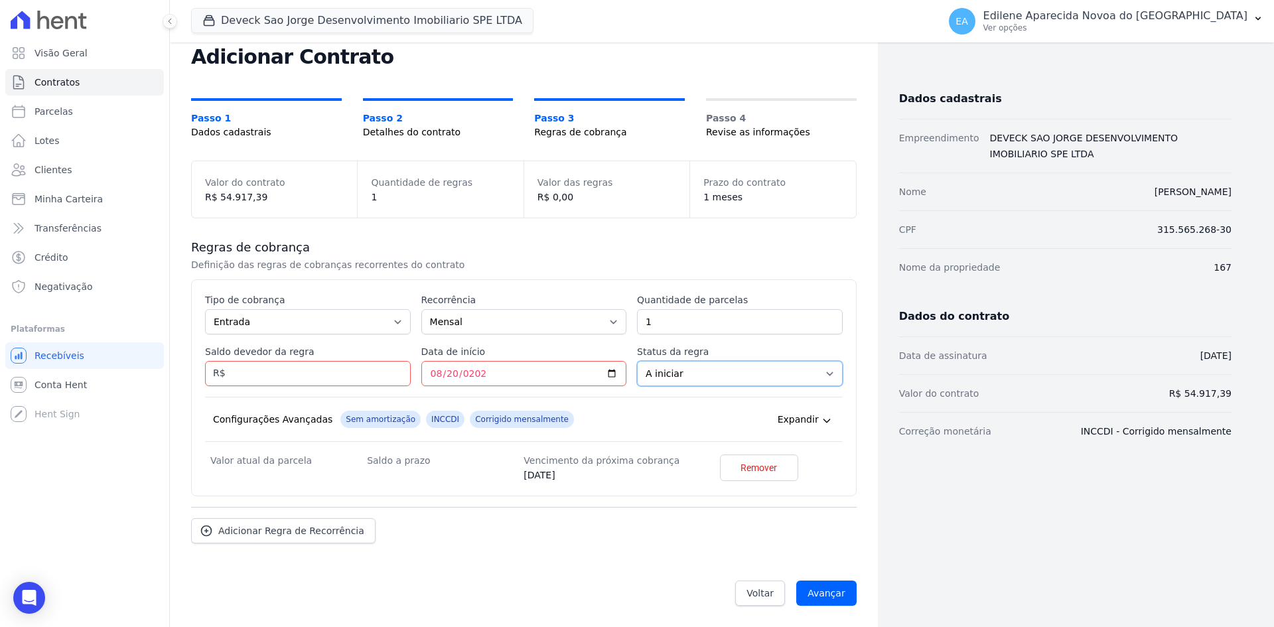
click at [820, 375] on select "A iniciar Em aberto" at bounding box center [740, 373] width 206 height 25
click at [821, 595] on input "Avançar" at bounding box center [826, 593] width 60 height 25
click at [337, 372] on input "Saldo devedor da regra" at bounding box center [308, 373] width 206 height 25
type input "54917.39"
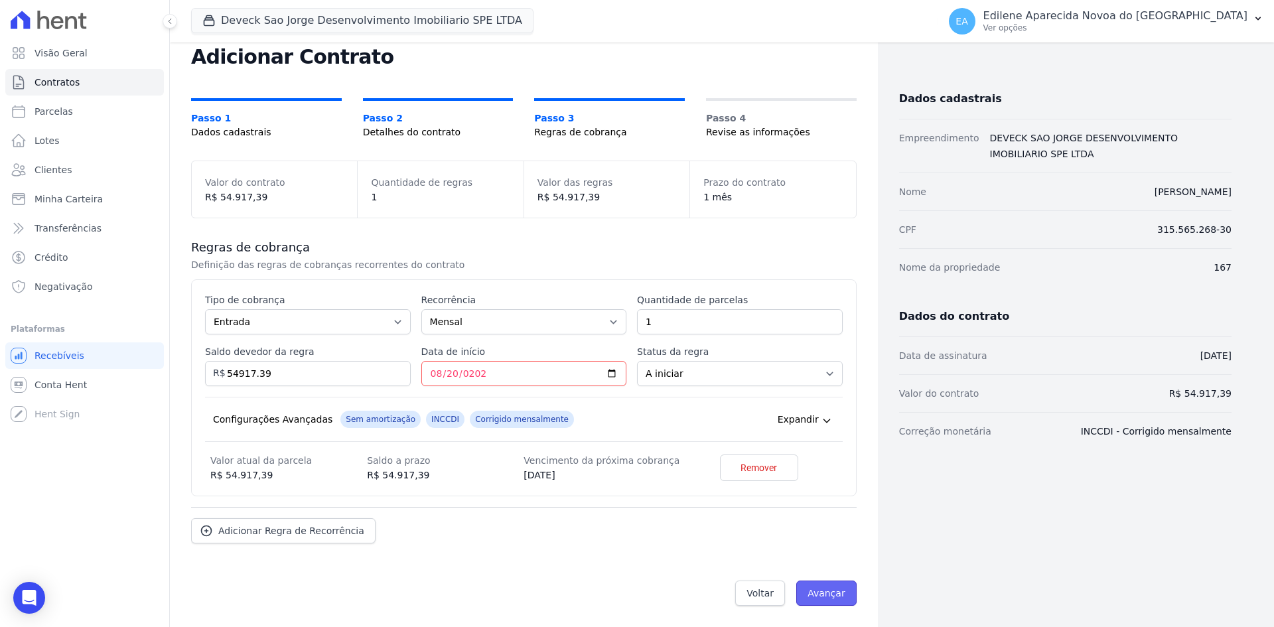
click at [814, 593] on input "Avançar" at bounding box center [826, 593] width 60 height 25
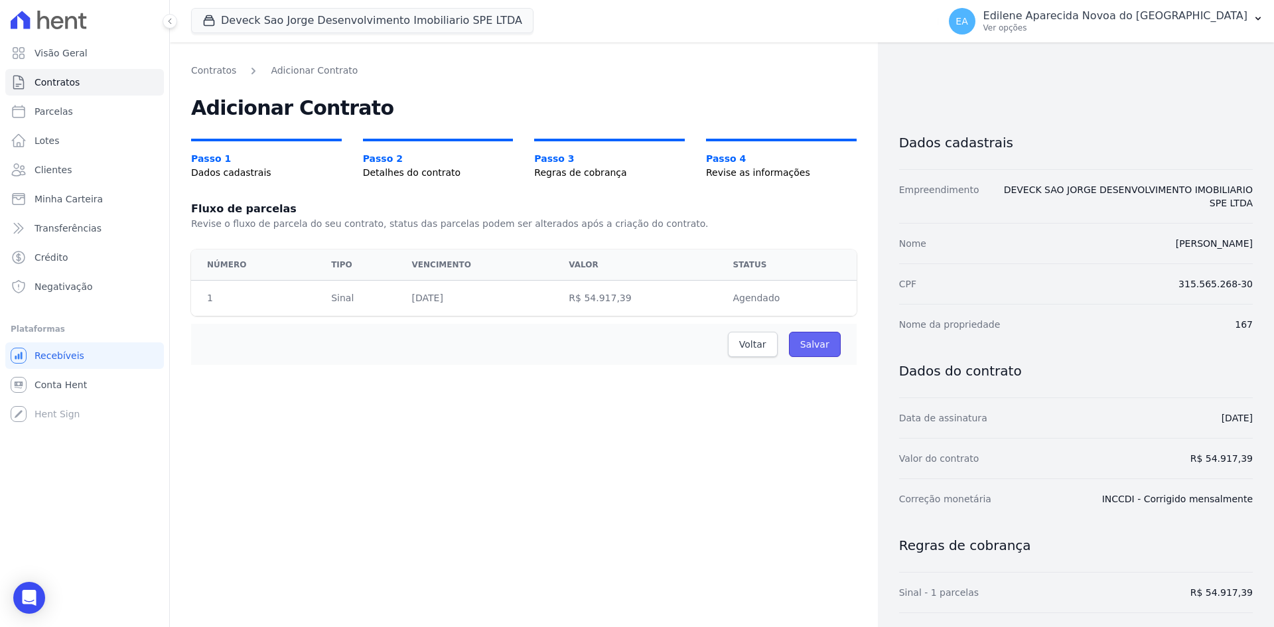
click at [809, 344] on input "Salvar" at bounding box center [815, 344] width 52 height 25
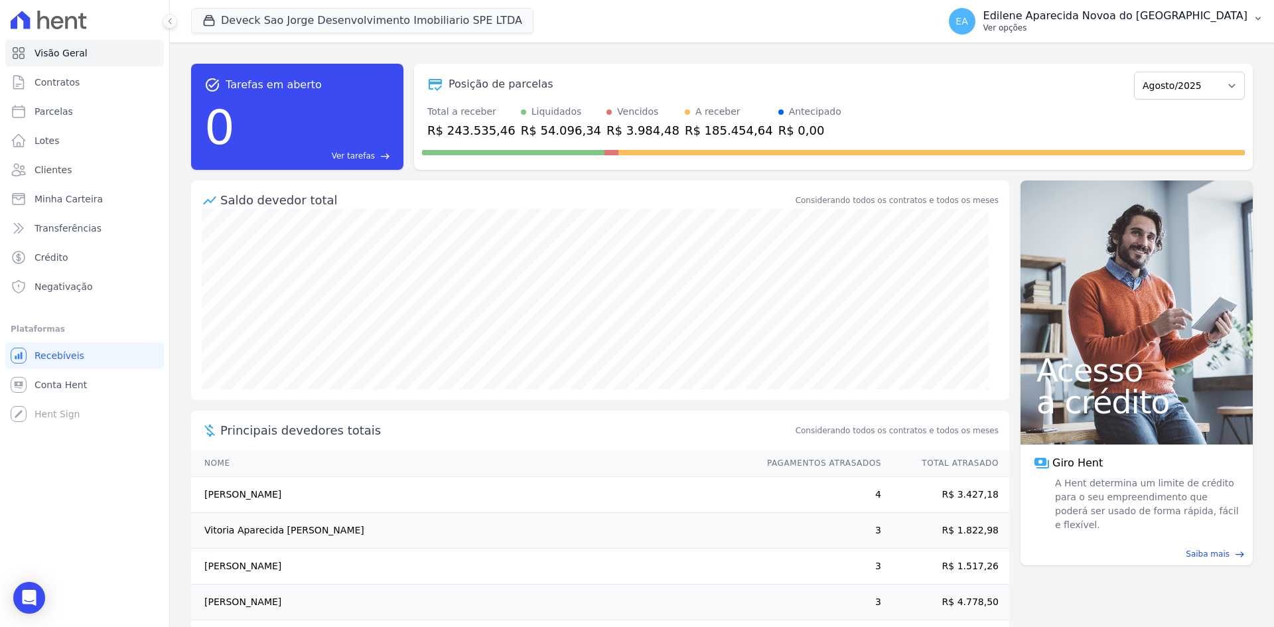
click at [1071, 29] on p "Ver opções" at bounding box center [1115, 28] width 264 height 11
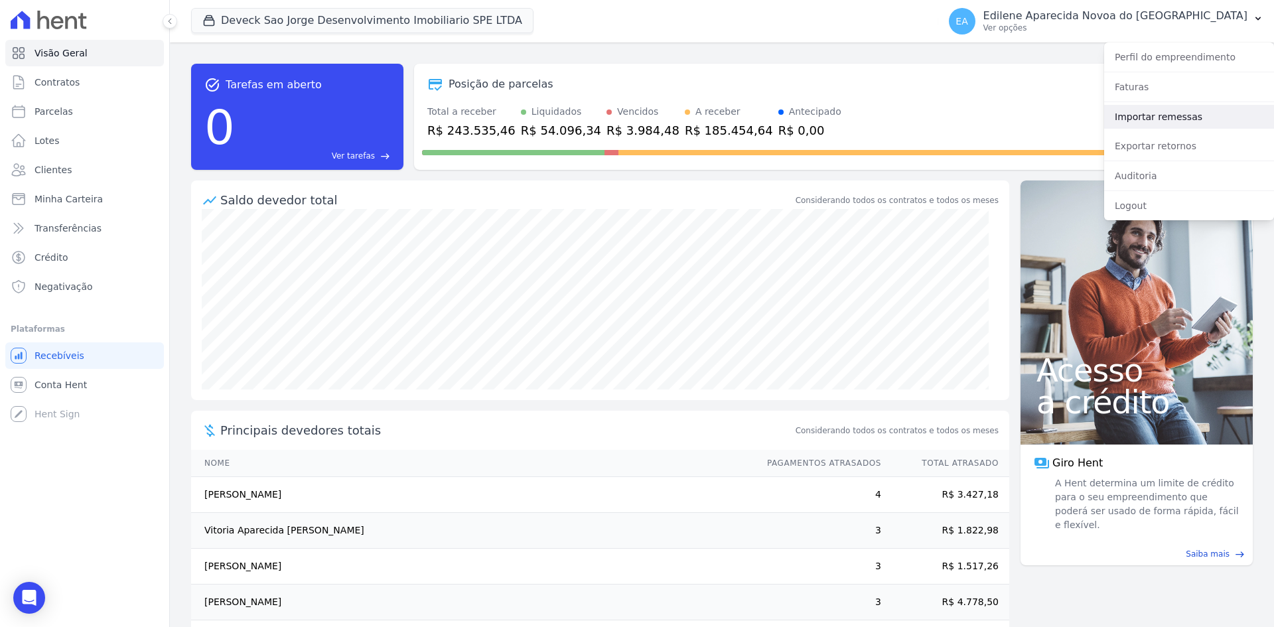
click at [1147, 114] on link "Importar remessas" at bounding box center [1189, 117] width 170 height 24
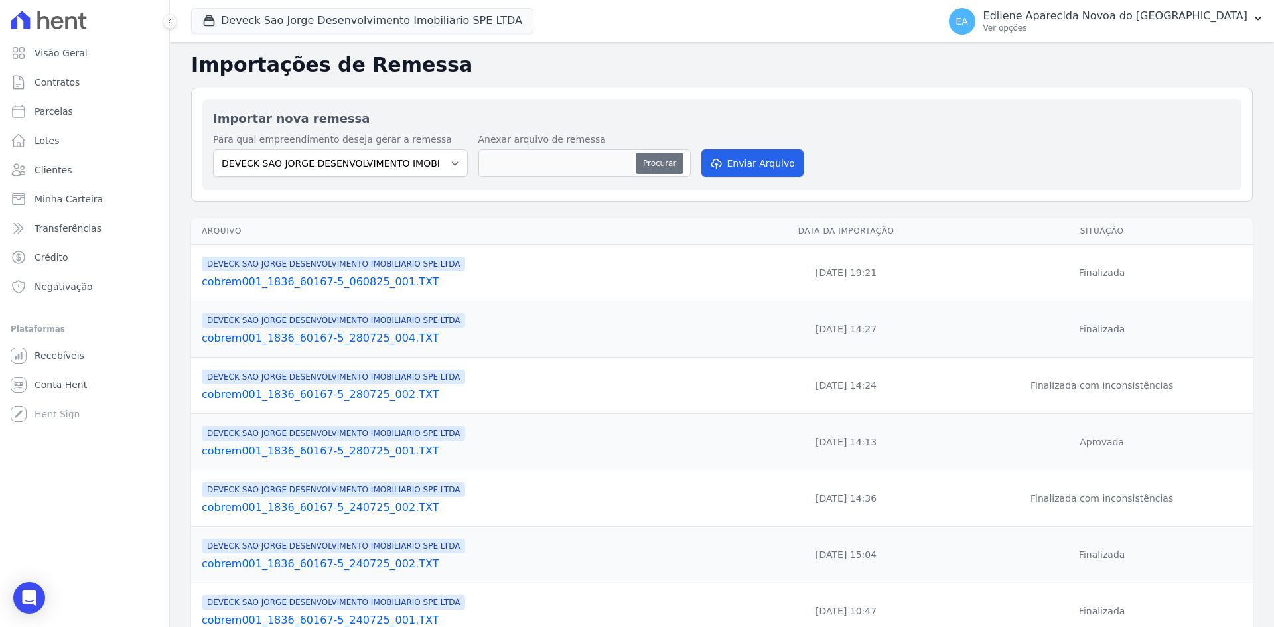
click at [652, 164] on button "Procurar" at bounding box center [660, 163] width 48 height 21
click at [57, 110] on span "Parcelas" at bounding box center [54, 111] width 38 height 13
click at [54, 78] on span "Contratos" at bounding box center [57, 82] width 45 height 13
select select
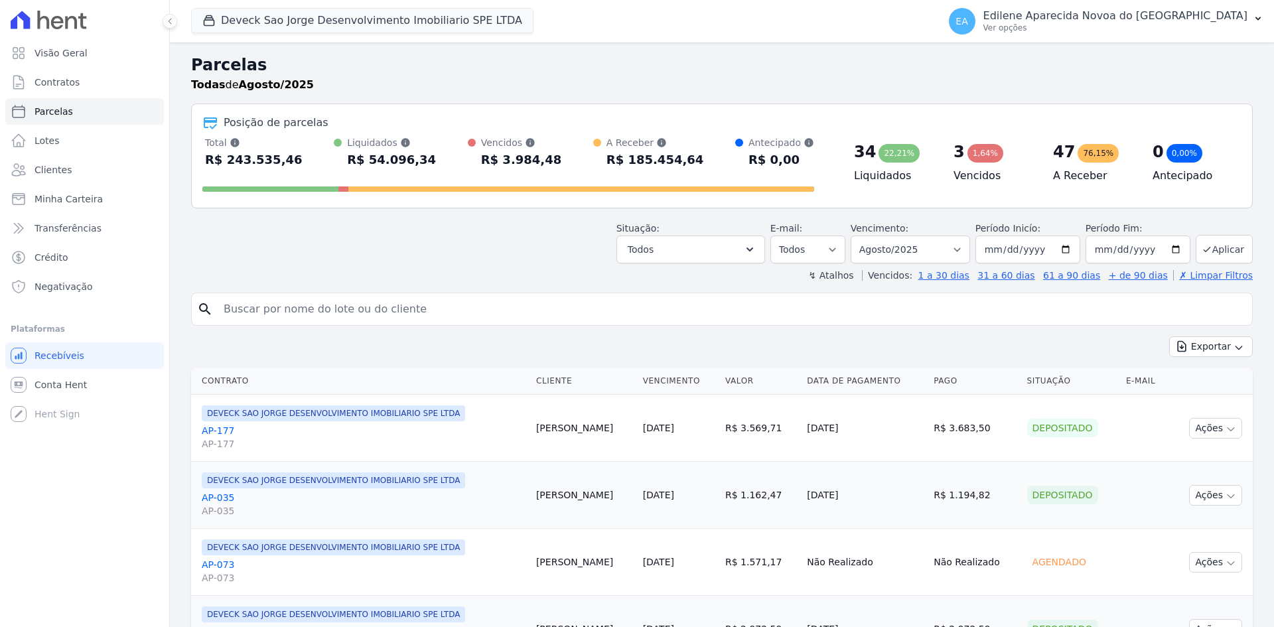
click at [283, 305] on input "search" at bounding box center [731, 309] width 1031 height 27
type input "172"
select select
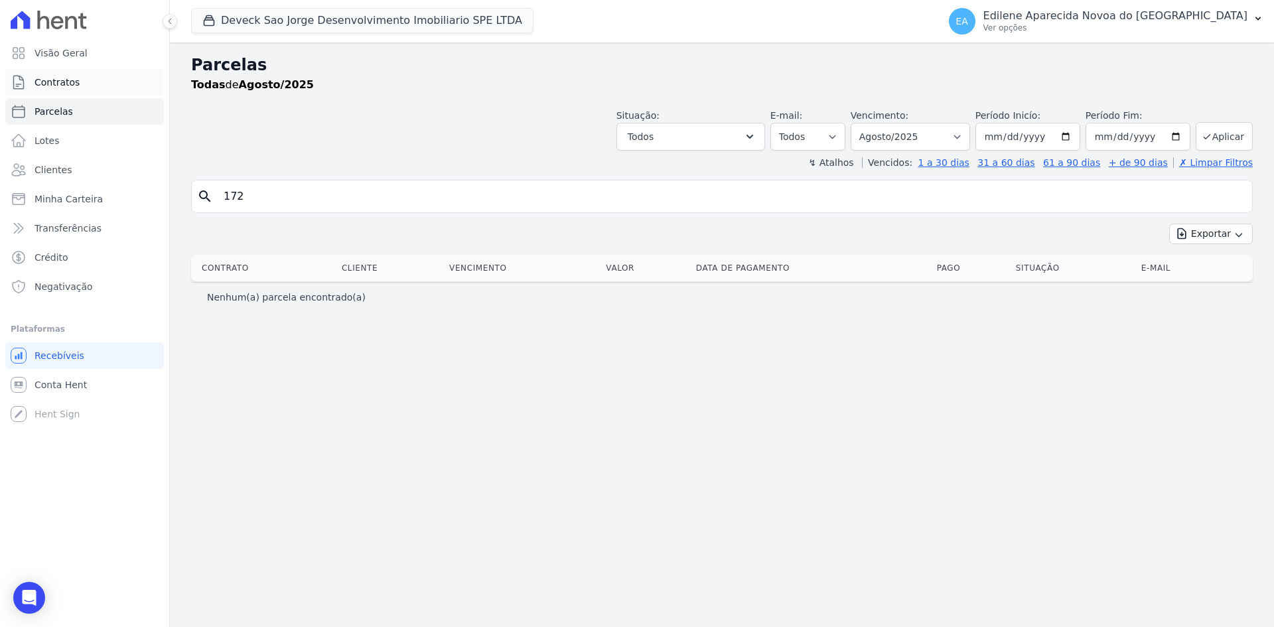
click at [65, 78] on span "Contratos" at bounding box center [57, 82] width 45 height 13
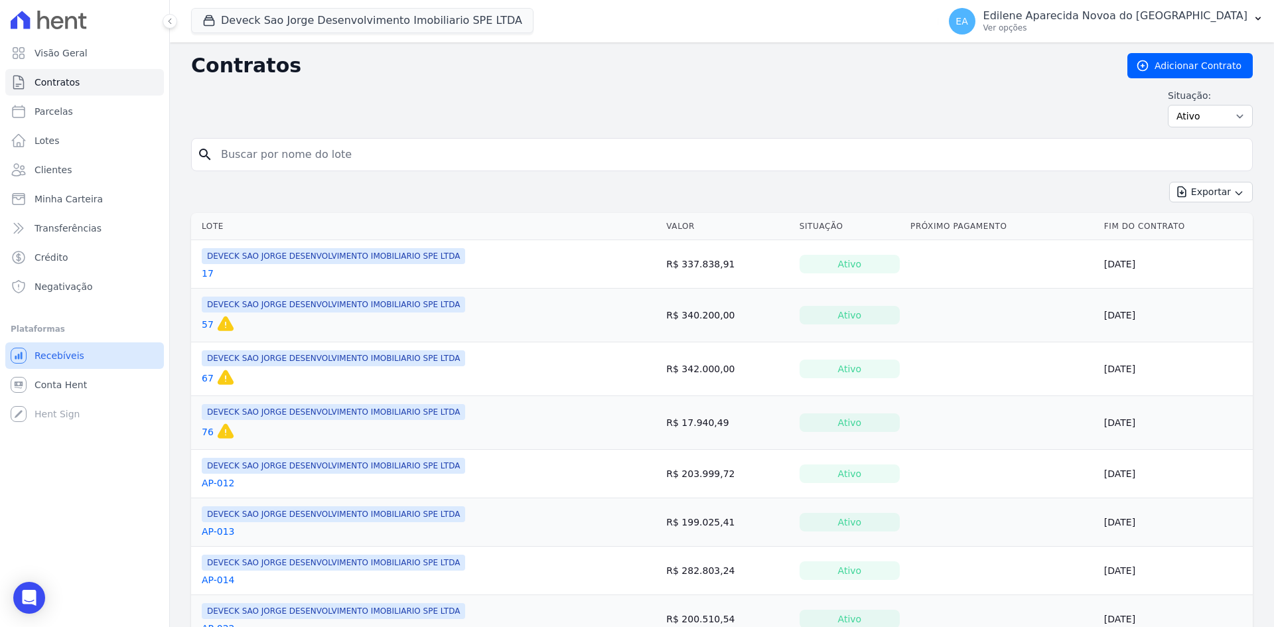
click at [76, 355] on span "Recebíveis" at bounding box center [60, 355] width 50 height 13
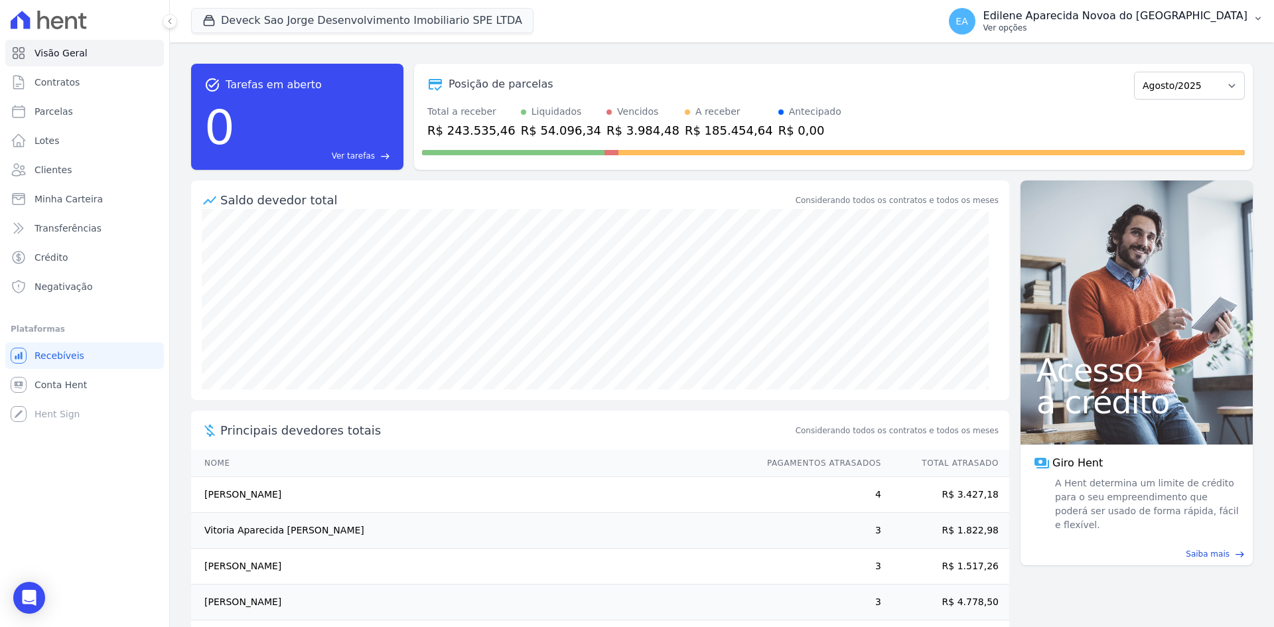
click at [1054, 30] on p "Ver opções" at bounding box center [1115, 28] width 264 height 11
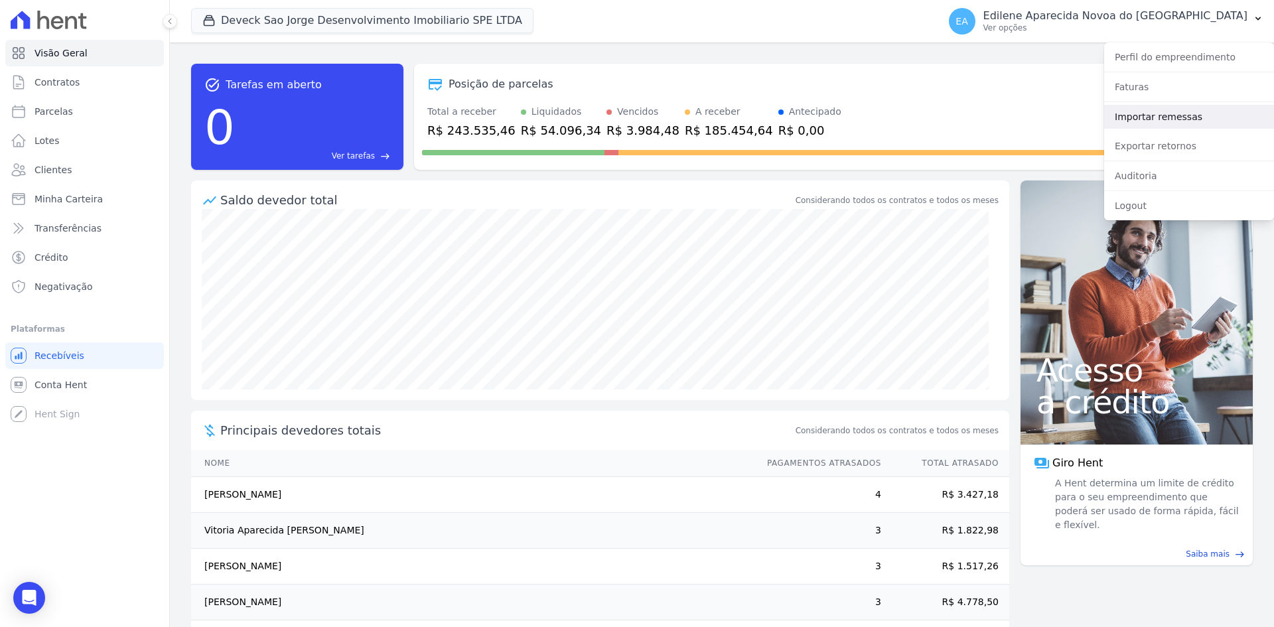
click at [1151, 114] on link "Importar remessas" at bounding box center [1189, 117] width 170 height 24
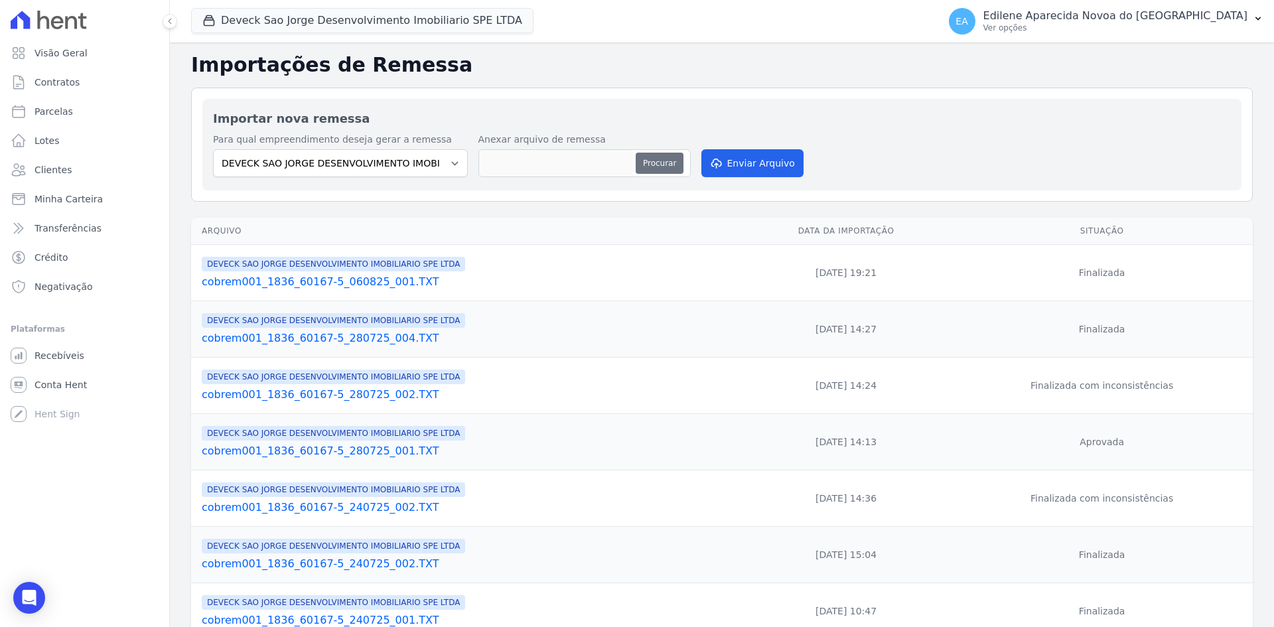
click at [669, 160] on button "Procurar" at bounding box center [660, 163] width 48 height 21
click at [656, 166] on button "Procurar" at bounding box center [660, 163] width 48 height 21
type input "cobrem001_1836_60167-5_150825_001.TXT"
click at [757, 159] on button "Enviar Arquivo" at bounding box center [752, 163] width 102 height 28
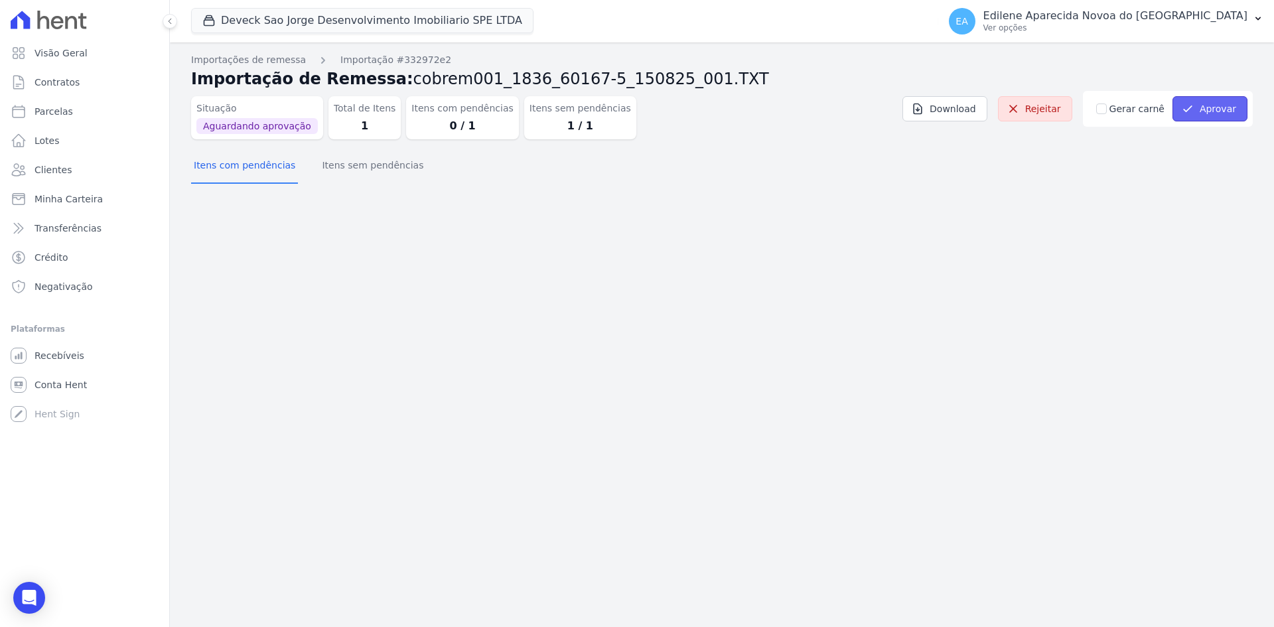
click at [1216, 106] on button "Aprovar" at bounding box center [1209, 108] width 75 height 25
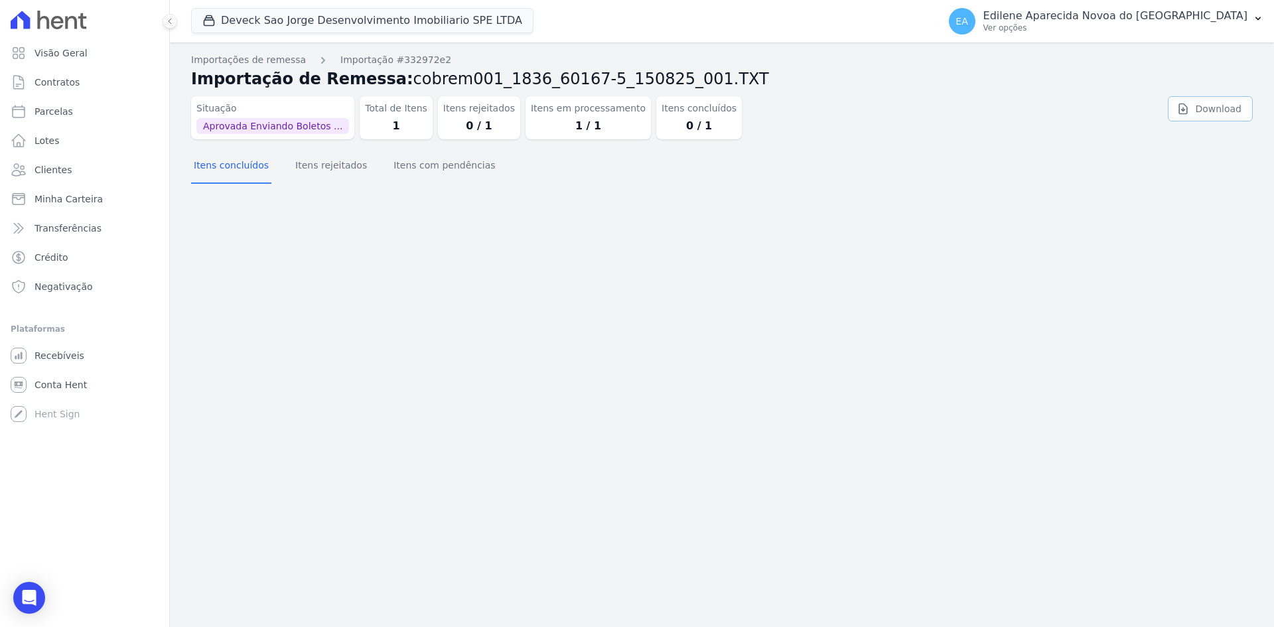
click at [1214, 107] on link "Download" at bounding box center [1210, 108] width 85 height 25
click at [1125, 194] on div "Importação aprovada e operações agendadas. Importações de remessa Importação #3…" at bounding box center [722, 334] width 1104 height 585
click at [1061, 29] on p "Ver opções" at bounding box center [1115, 28] width 264 height 11
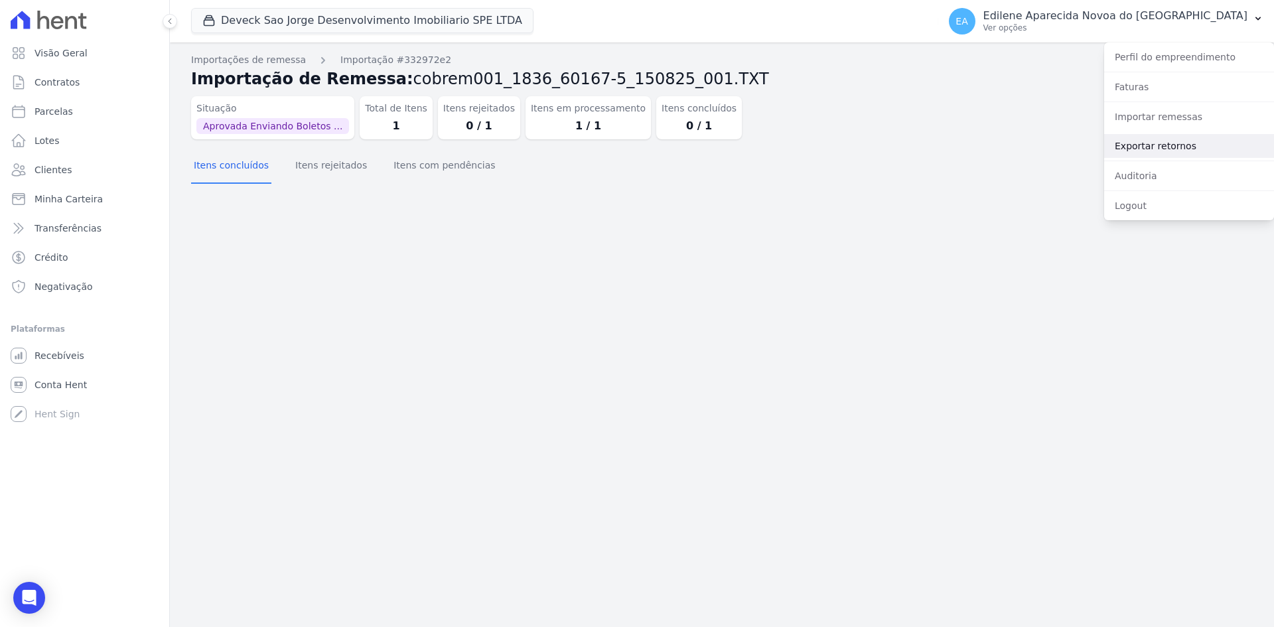
click at [1139, 144] on link "Exportar retornos" at bounding box center [1189, 146] width 170 height 24
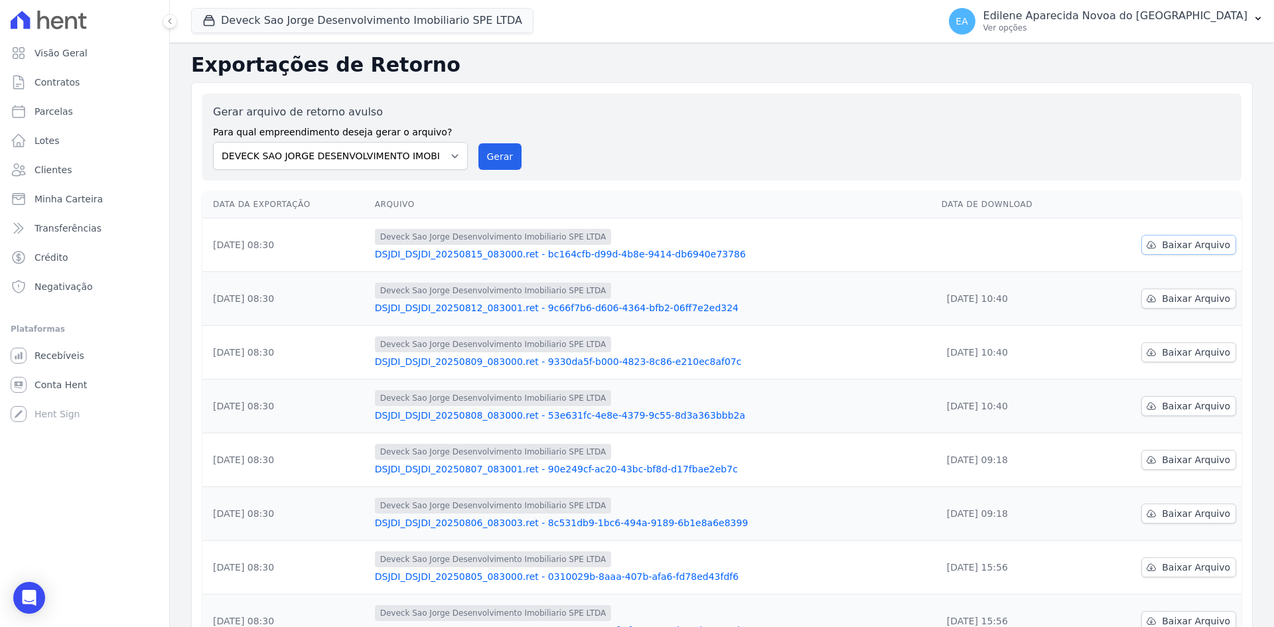
click at [1207, 242] on span "Baixar Arquivo" at bounding box center [1196, 244] width 68 height 13
click at [62, 80] on span "Contratos" at bounding box center [57, 82] width 45 height 13
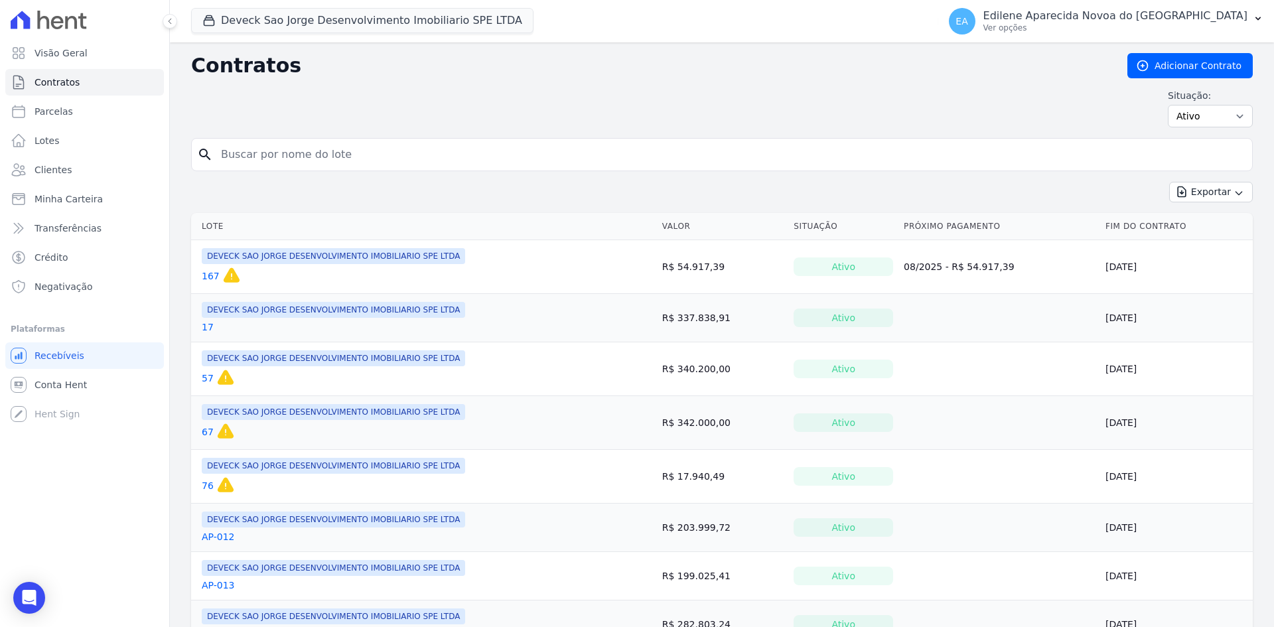
click at [283, 157] on input "search" at bounding box center [730, 154] width 1034 height 27
type input "167"
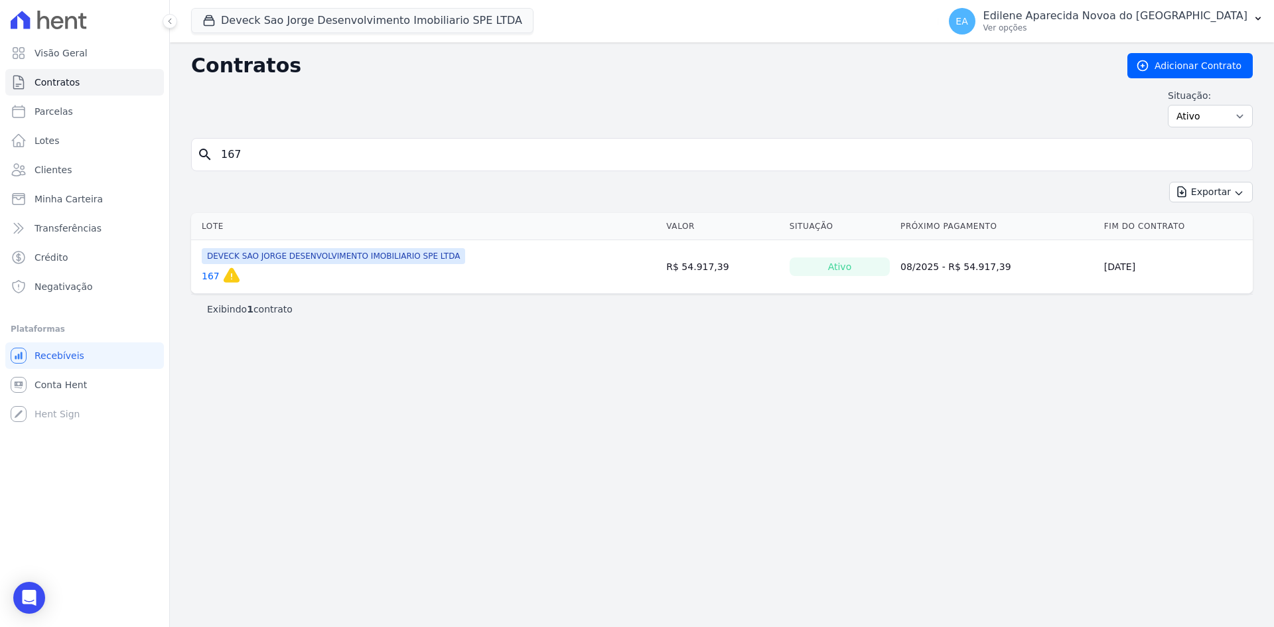
click at [210, 274] on link "167" at bounding box center [211, 275] width 18 height 13
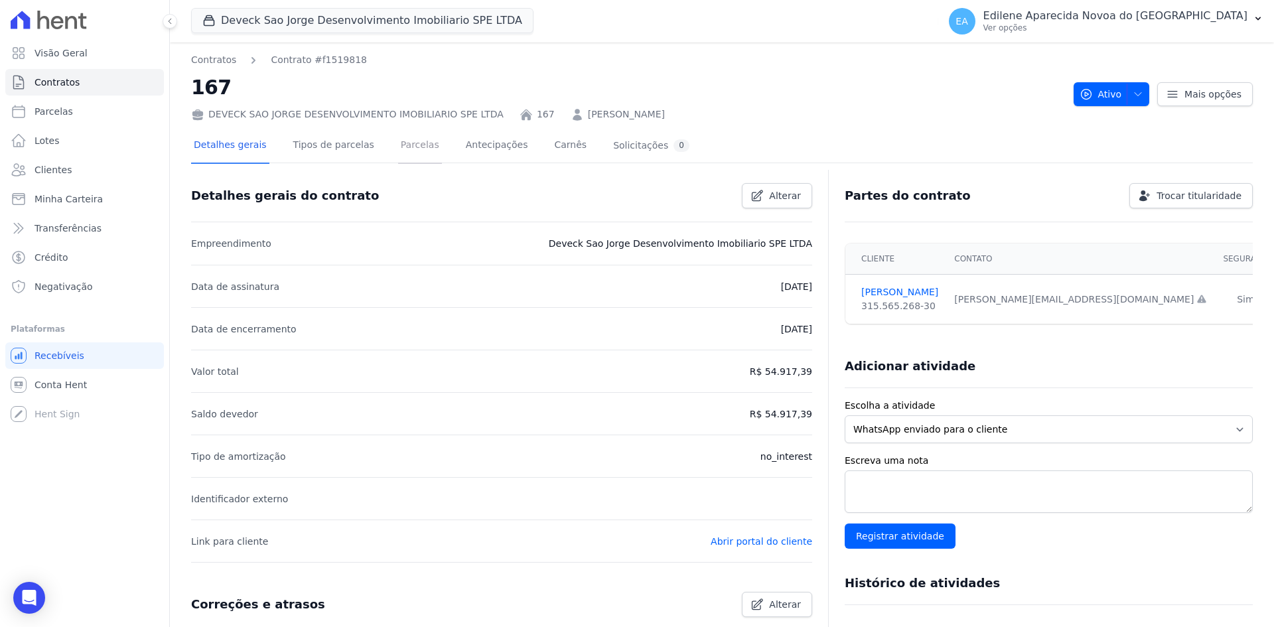
click at [411, 149] on link "Parcelas" at bounding box center [420, 146] width 44 height 35
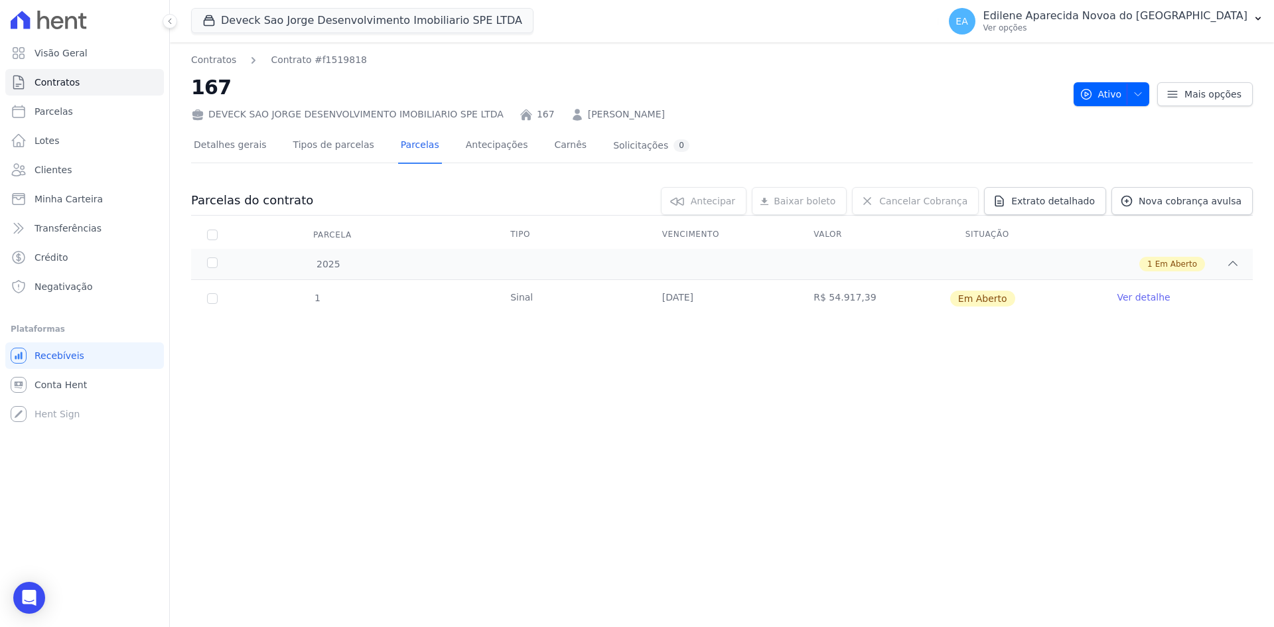
click at [1151, 299] on link "Ver detalhe" at bounding box center [1143, 297] width 53 height 13
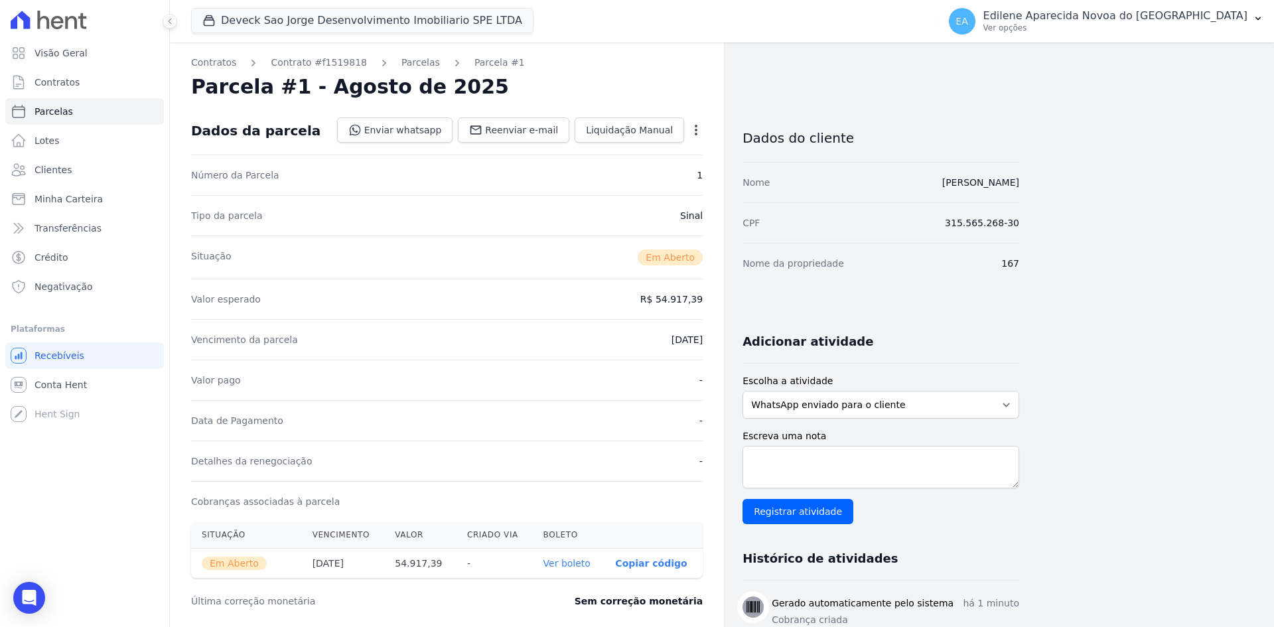
click at [571, 558] on link "Ver boleto" at bounding box center [566, 563] width 47 height 11
